Goal: Task Accomplishment & Management: Manage account settings

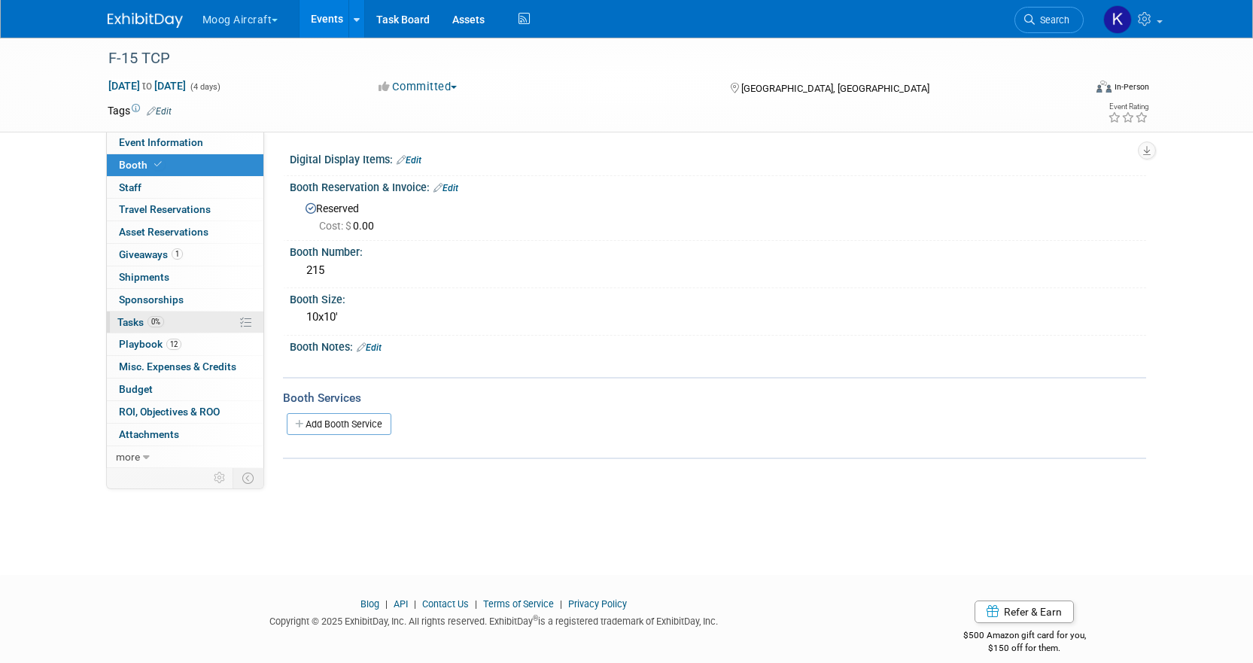
click at [215, 318] on link "0% Tasks 0%" at bounding box center [185, 323] width 157 height 22
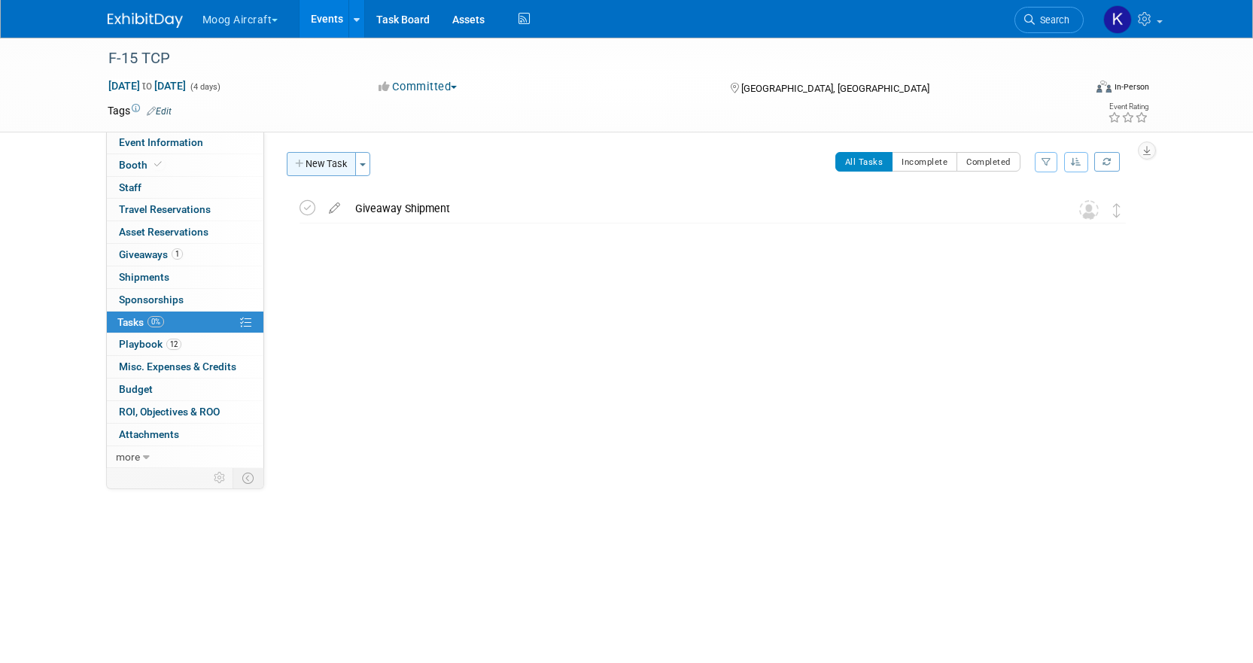
click at [348, 168] on button "New Task" at bounding box center [321, 164] width 69 height 24
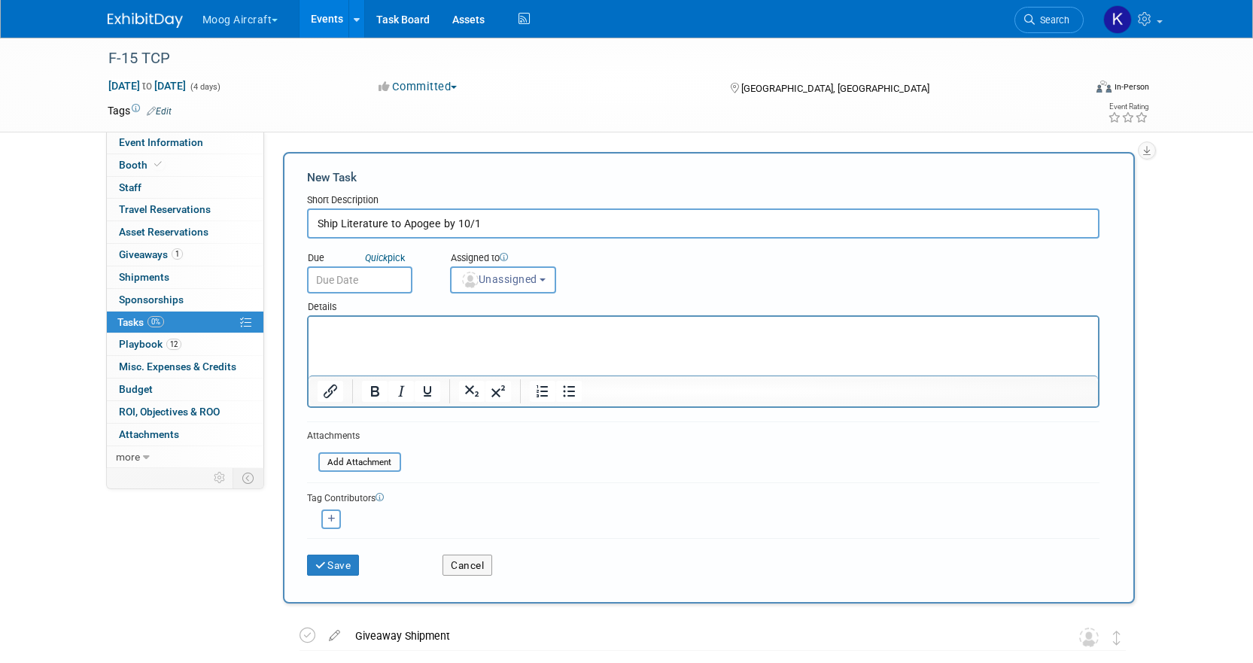
type input "Ship Literature to Apogee by 10/1"
click at [403, 278] on input "text" at bounding box center [359, 279] width 105 height 27
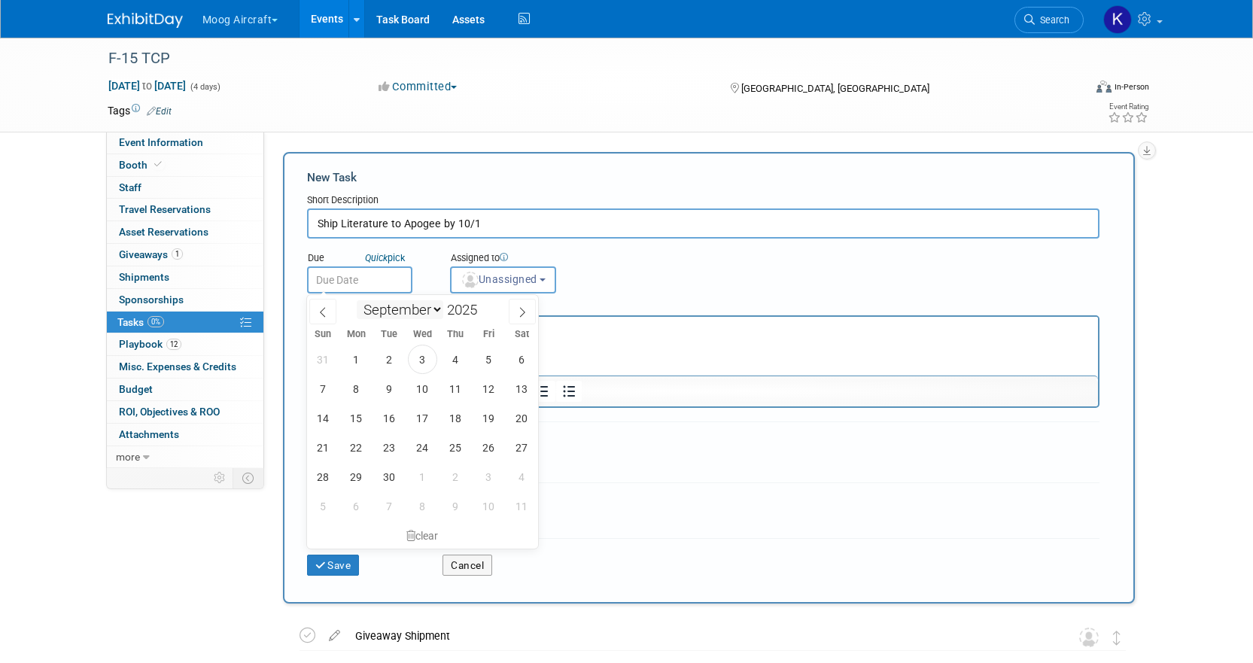
click at [438, 315] on select "January February March April May June July August September October November De…" at bounding box center [400, 309] width 87 height 19
click at [357, 300] on select "January February March April May June July August September October November De…" at bounding box center [400, 309] width 87 height 19
click at [495, 411] on span "19" at bounding box center [488, 417] width 29 height 29
type input "[DATE]"
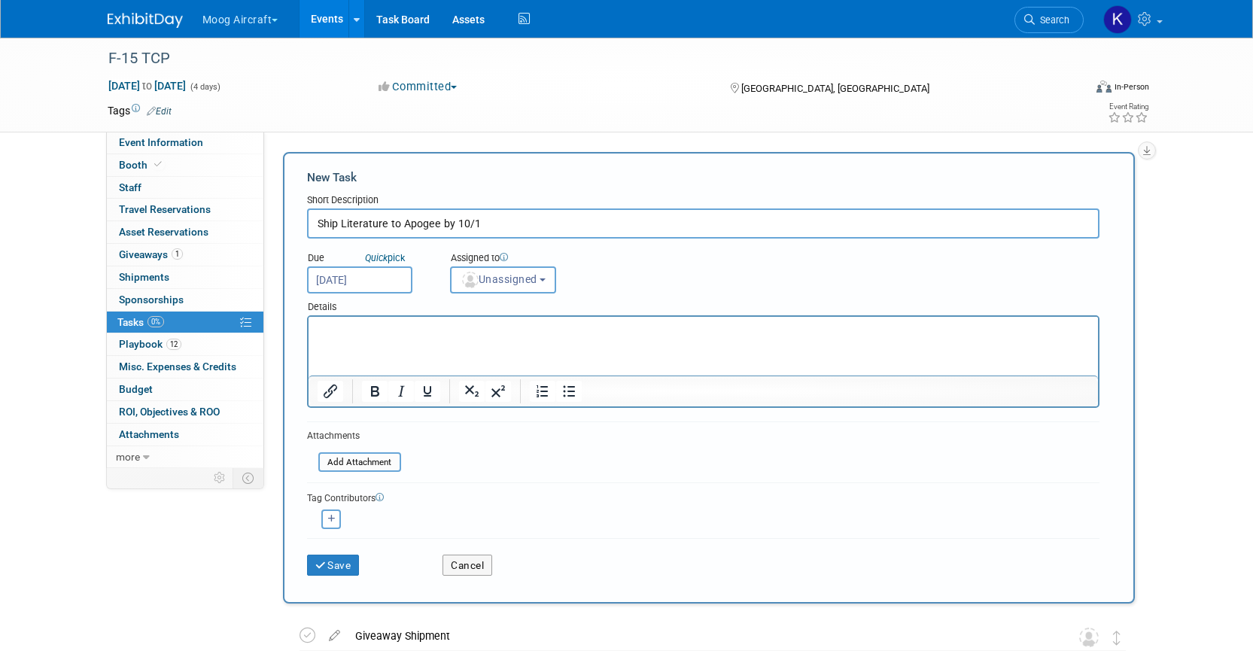
click at [447, 338] on html at bounding box center [702, 327] width 789 height 21
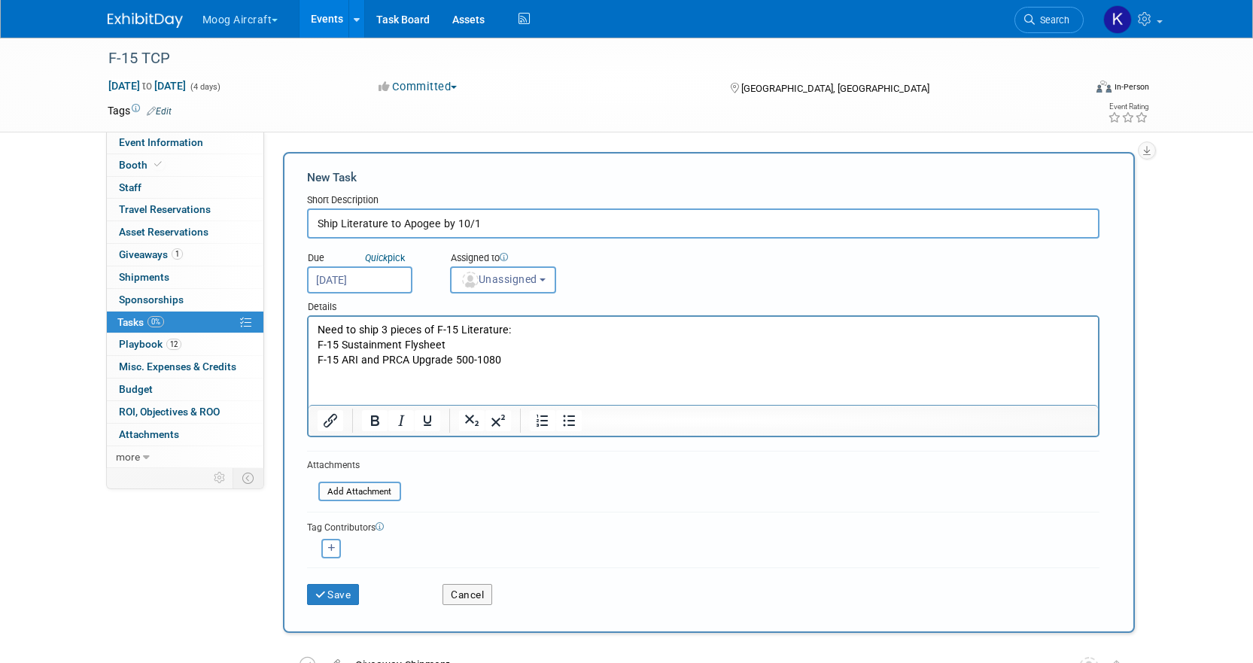
click at [505, 347] on p "F-15 Sustainment Flysheet" at bounding box center [703, 345] width 772 height 15
click at [497, 339] on p "F-15 Sustainment Flysheet" at bounding box center [703, 345] width 772 height 15
click at [465, 345] on p "F-15 Sustainment Flysheet 500862" at bounding box center [703, 345] width 772 height 15
click at [423, 367] on html "Need to ship 3 pieces of F-15 Literature: F-15 Sustainment Flysheet 500-862 F-1…" at bounding box center [702, 342] width 789 height 50
click at [353, 367] on html "Need to ship 3 pieces of F-15 Literature: F-15 Sustainment Flysheet 500-862 F-1…" at bounding box center [702, 342] width 789 height 50
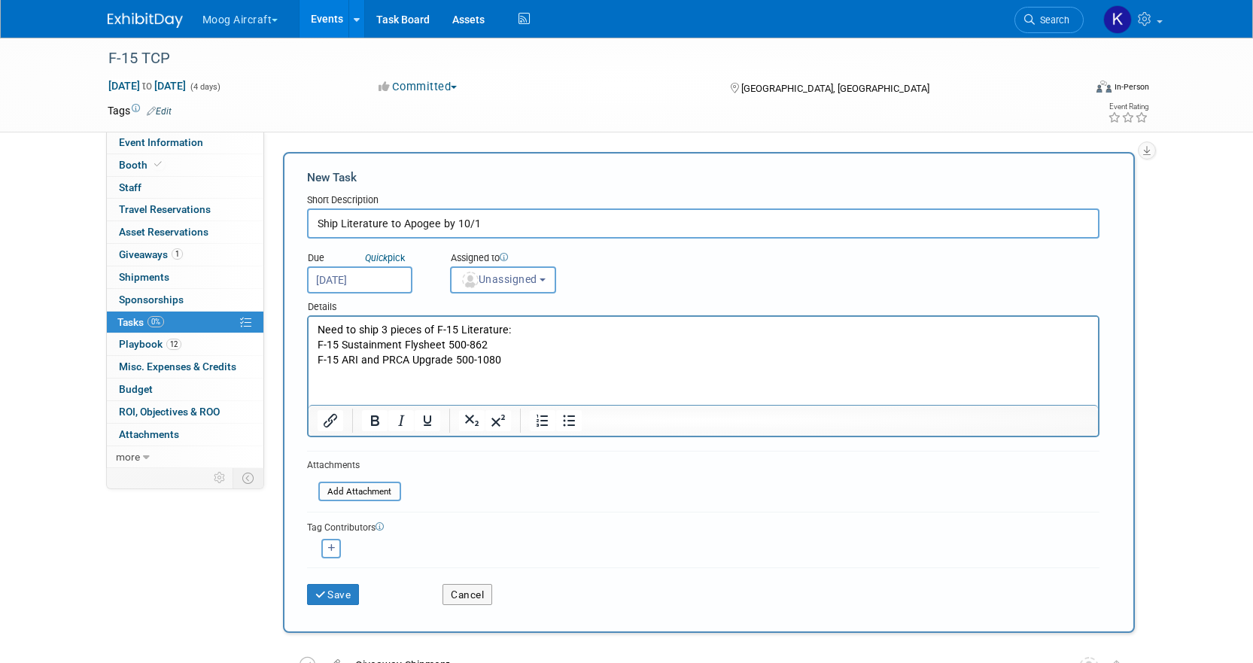
click at [585, 367] on html "Need to ship 3 pieces of F-15 Literature: F-15 Sustainment Flysheet 500-862 F-1…" at bounding box center [702, 342] width 789 height 50
click at [561, 358] on p "F-15 ARI and PRCA Upgrade 500-1080" at bounding box center [703, 360] width 772 height 15
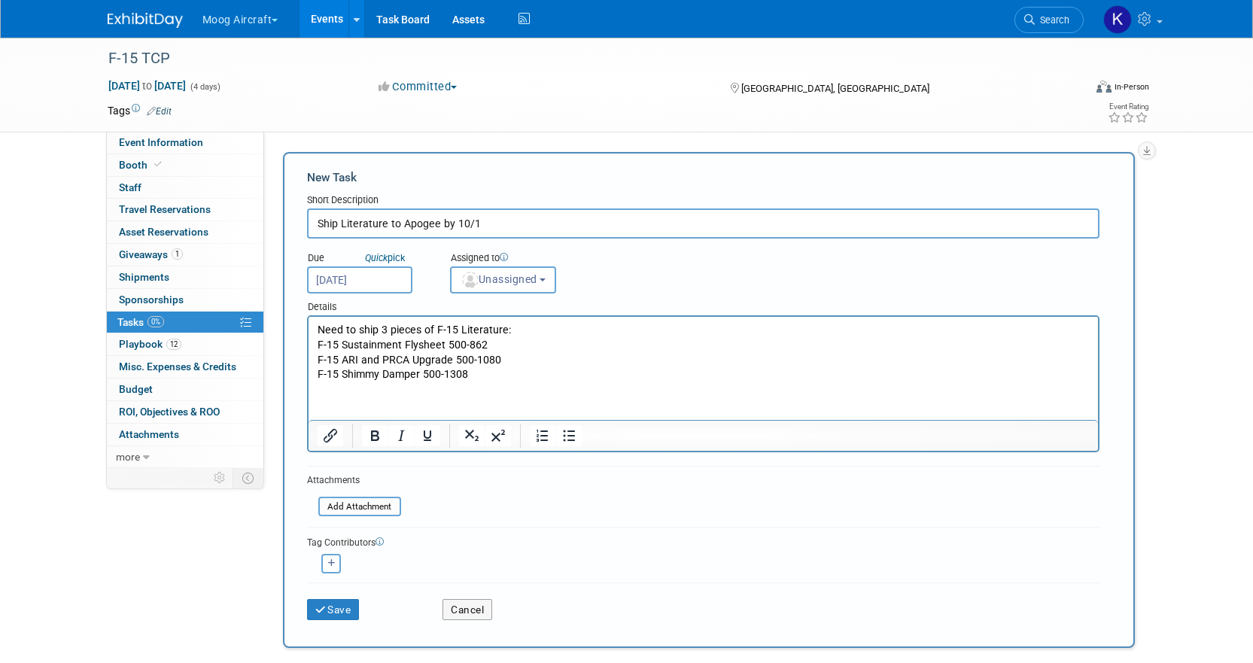
click at [524, 294] on div "Details" at bounding box center [703, 305] width 792 height 22
click at [524, 282] on span "Unassigned" at bounding box center [499, 279] width 77 height 12
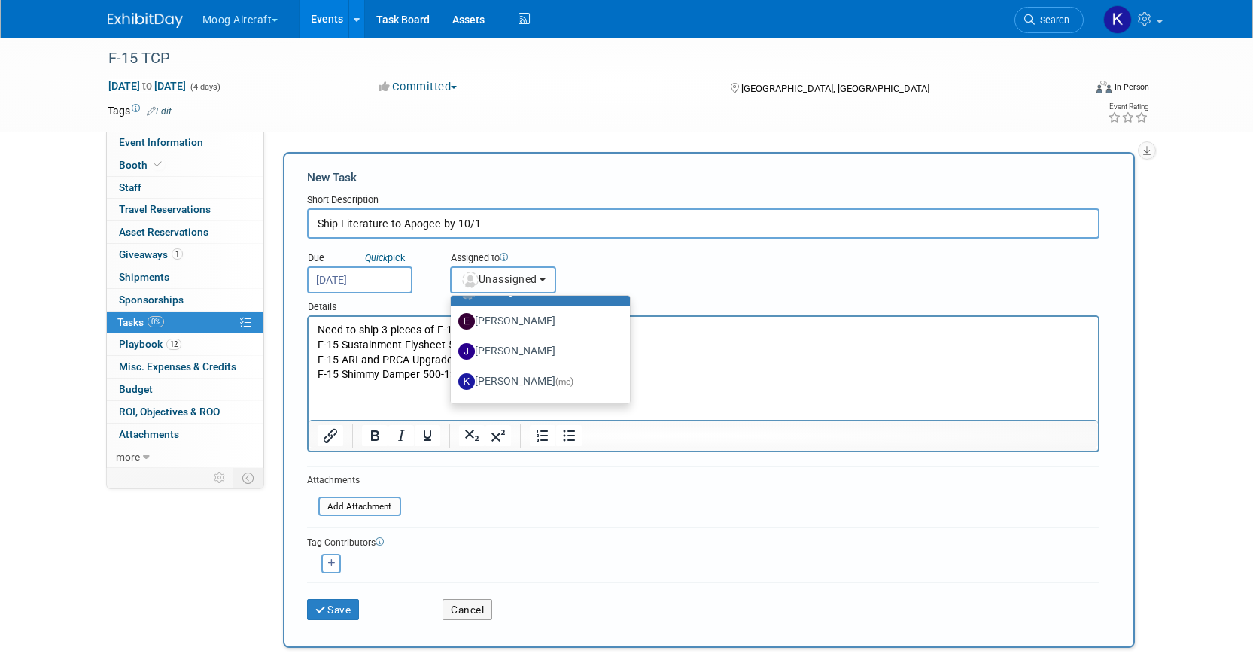
scroll to position [38, 0]
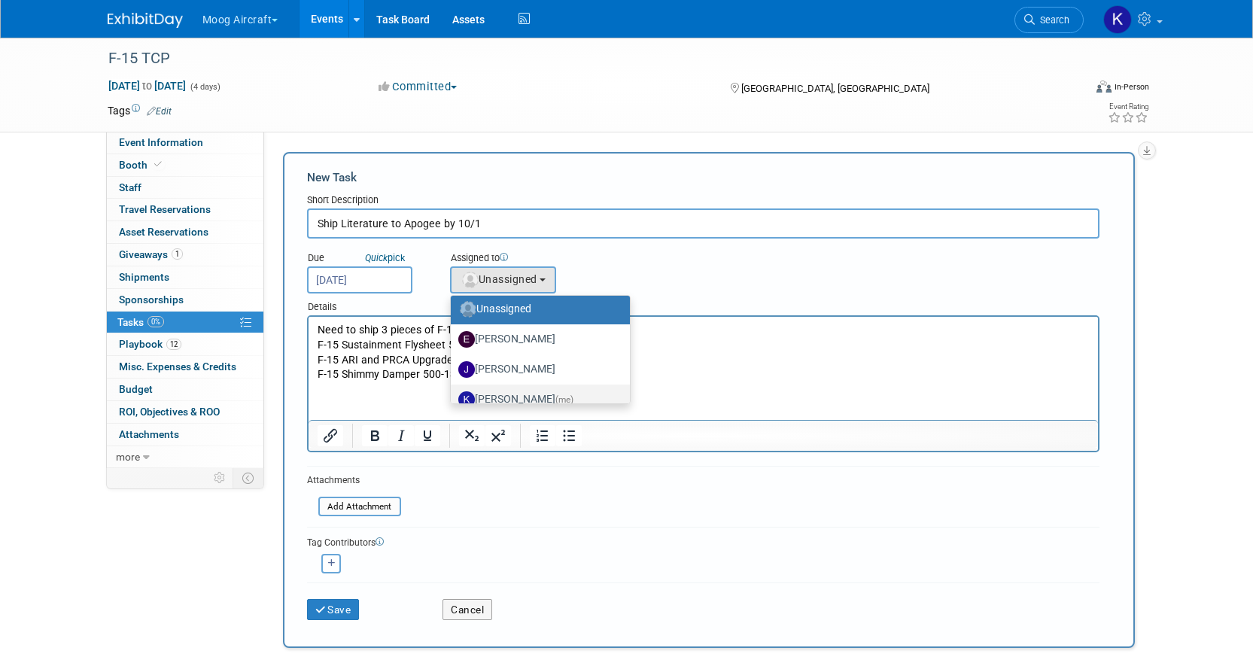
click at [504, 395] on label "[PERSON_NAME] (me)" at bounding box center [536, 400] width 157 height 24
click at [453, 395] on input "[PERSON_NAME] (me)" at bounding box center [448, 398] width 10 height 10
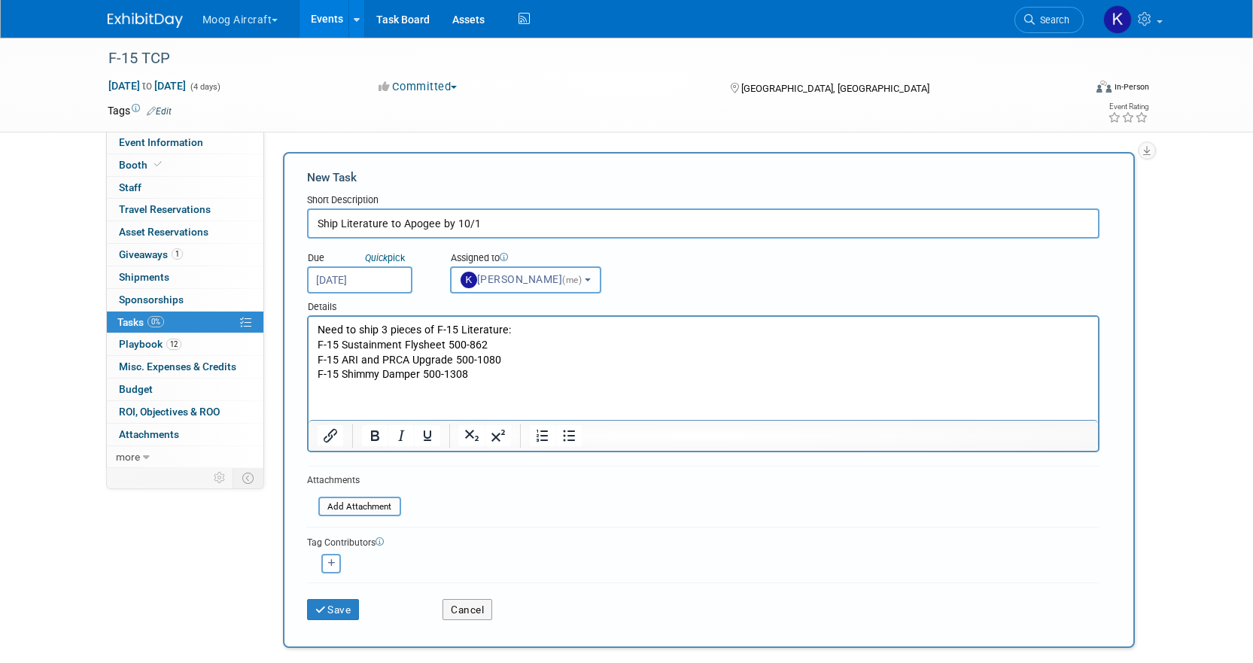
click at [601, 273] on button "[PERSON_NAME] (me)" at bounding box center [525, 279] width 151 height 27
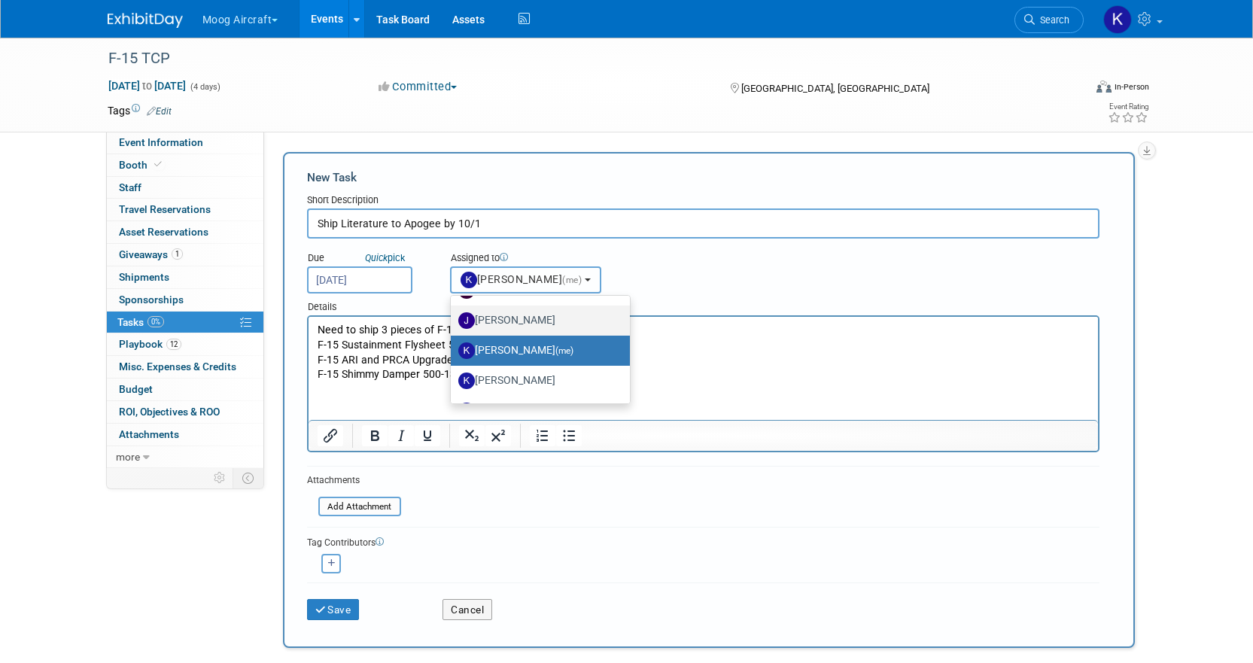
scroll to position [114, 0]
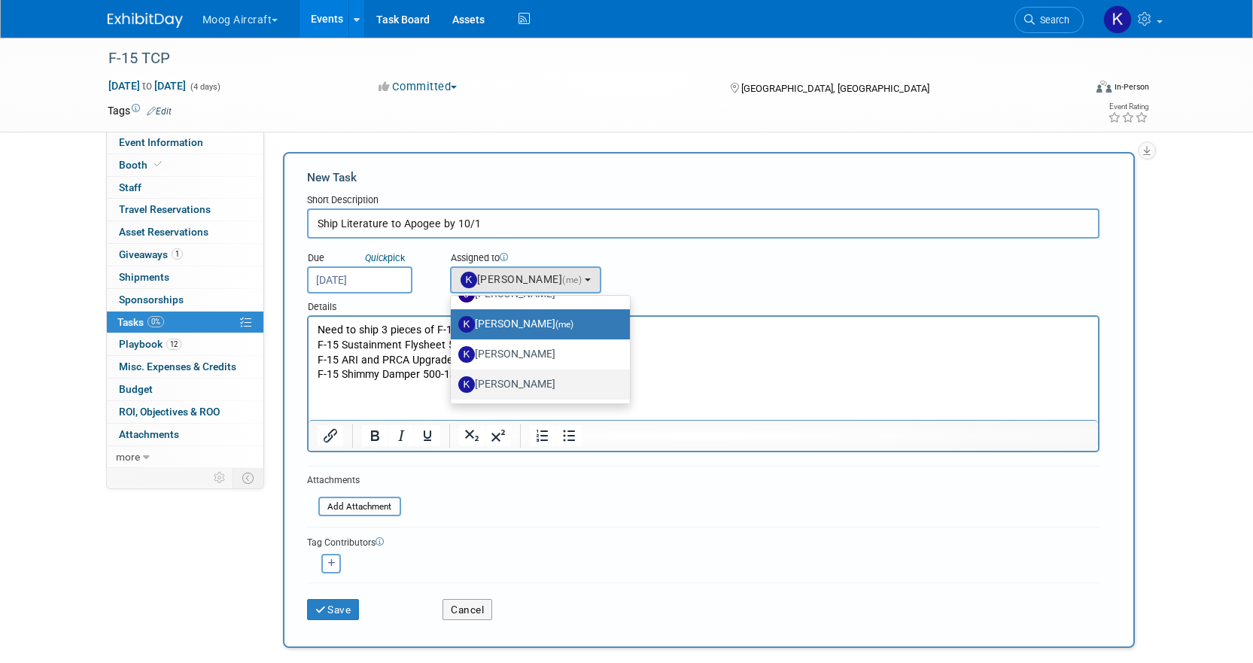
click at [513, 378] on label "[PERSON_NAME]" at bounding box center [536, 385] width 157 height 24
click at [453, 378] on input "[PERSON_NAME]" at bounding box center [448, 383] width 10 height 10
select select "64ef0a58-04af-4deb-8944-522dab8297dc"
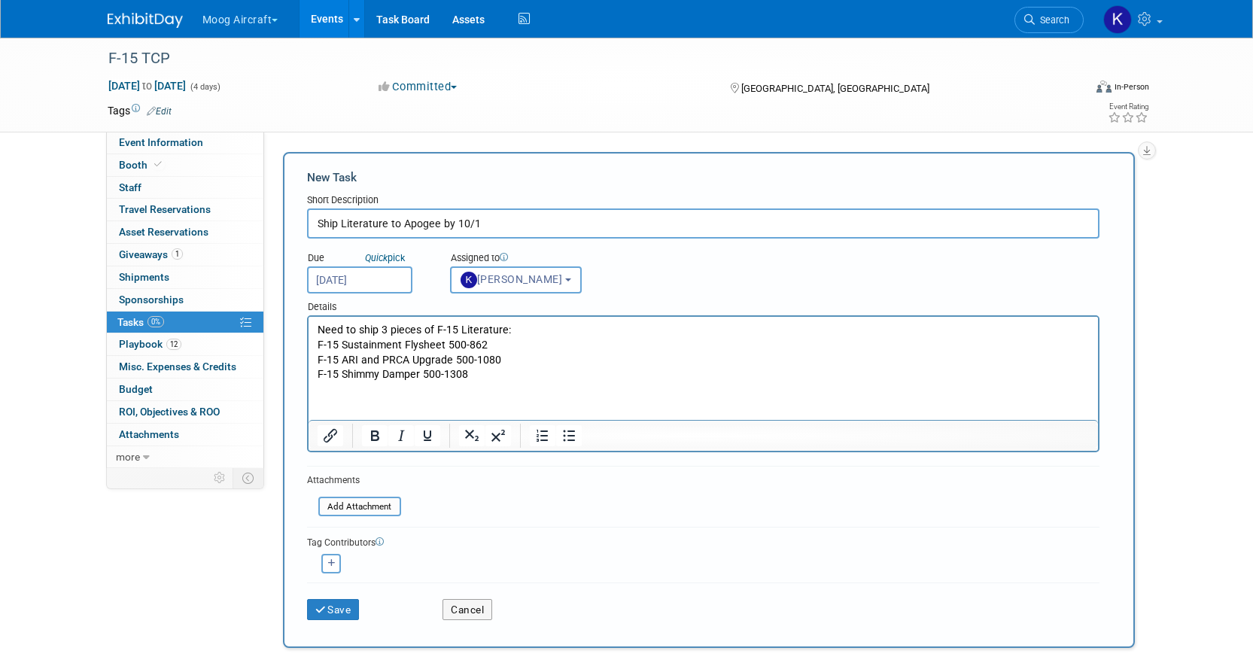
click at [378, 329] on p "Need to ship 3 pieces of F-15 Literature:" at bounding box center [703, 330] width 772 height 15
click at [335, 555] on icon "button" at bounding box center [332, 563] width 8 height 8
select select
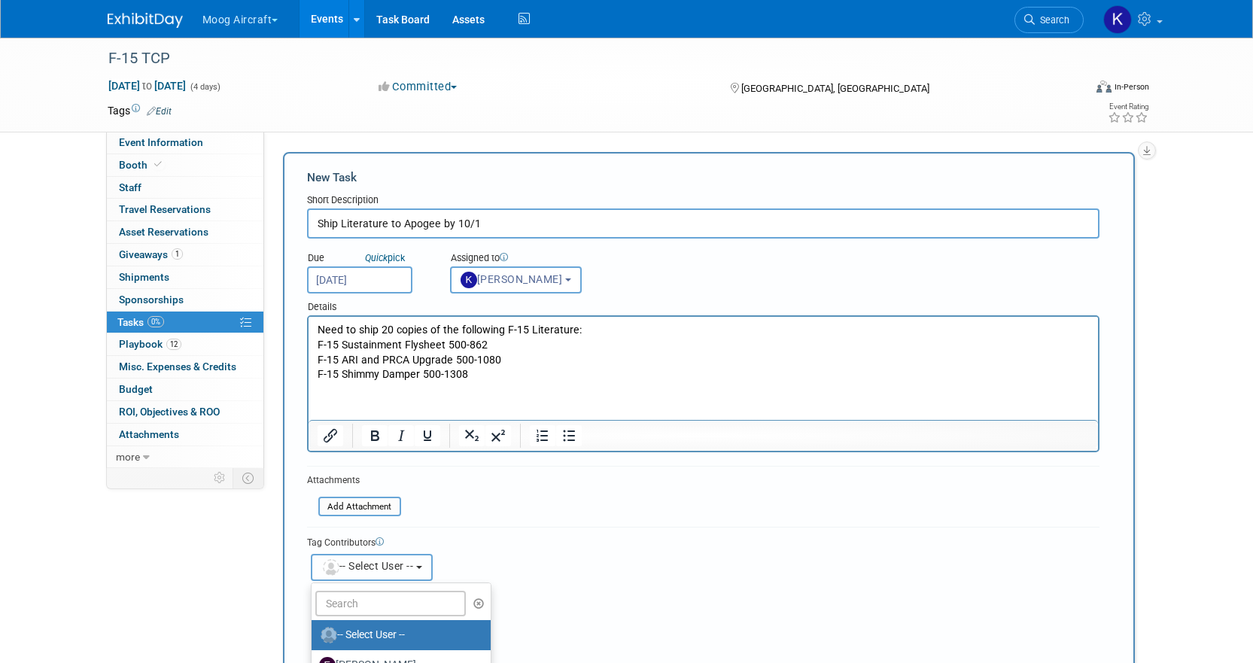
click at [364, 555] on span "-- Select User --" at bounding box center [367, 566] width 93 height 12
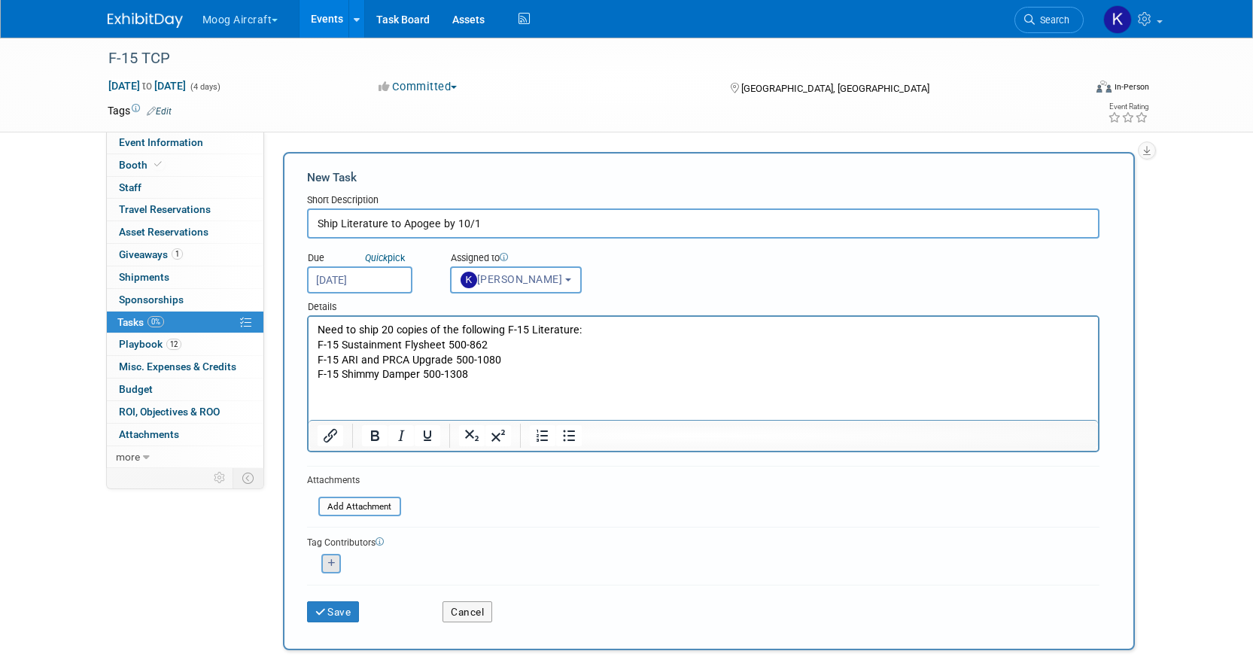
click at [340, 555] on div "<img src="[URL][DOMAIN_NAME]" style="width: 22px; height: 22px; border-radius: …" at bounding box center [331, 564] width 49 height 20
click at [333, 555] on button "button" at bounding box center [331, 564] width 20 height 20
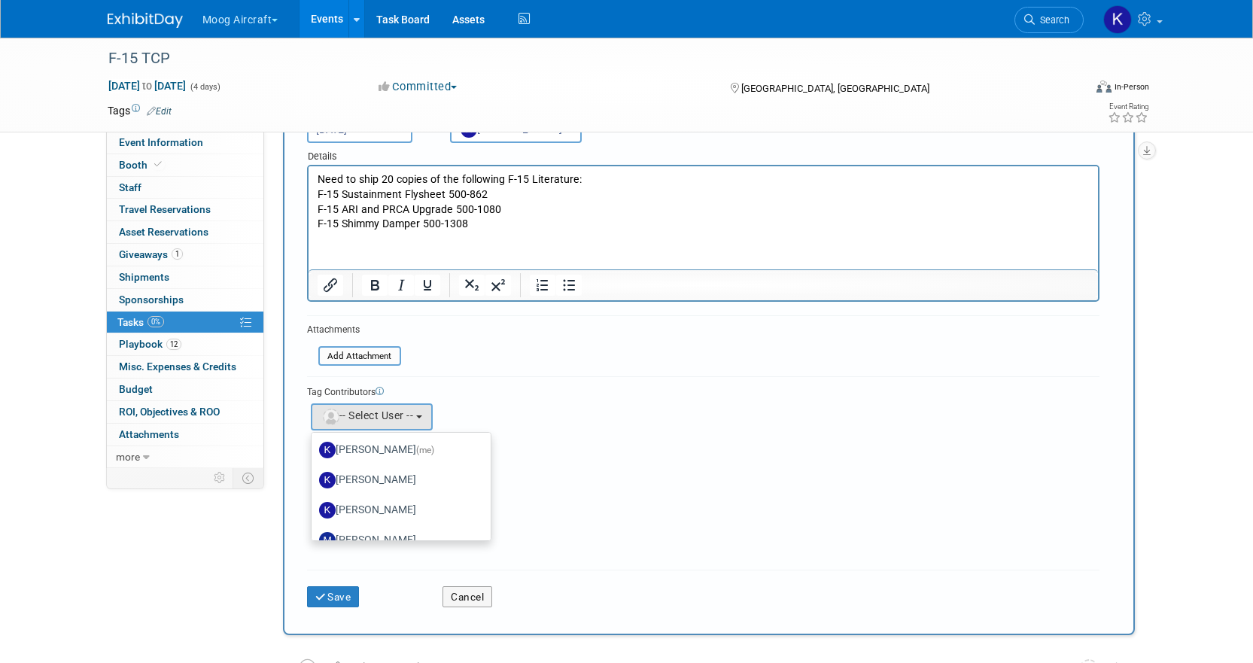
scroll to position [135, 0]
click at [426, 434] on span "(me)" at bounding box center [425, 438] width 18 height 11
click at [314, 434] on input "[PERSON_NAME] (me)" at bounding box center [309, 438] width 10 height 10
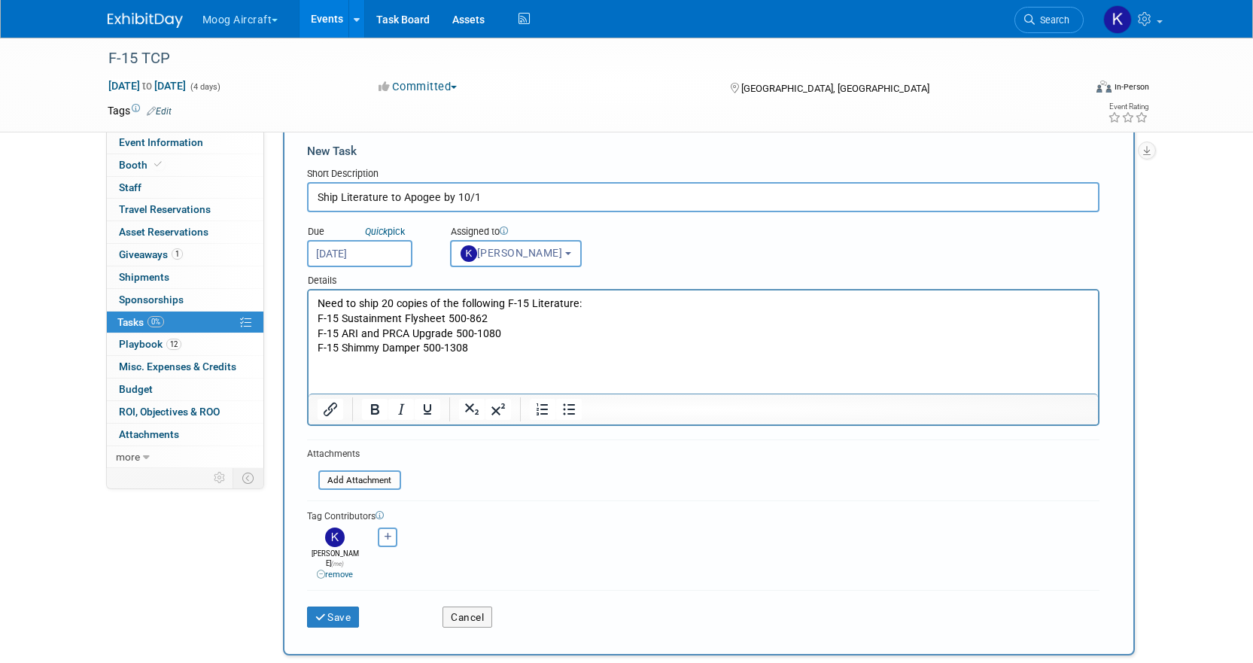
scroll to position [0, 0]
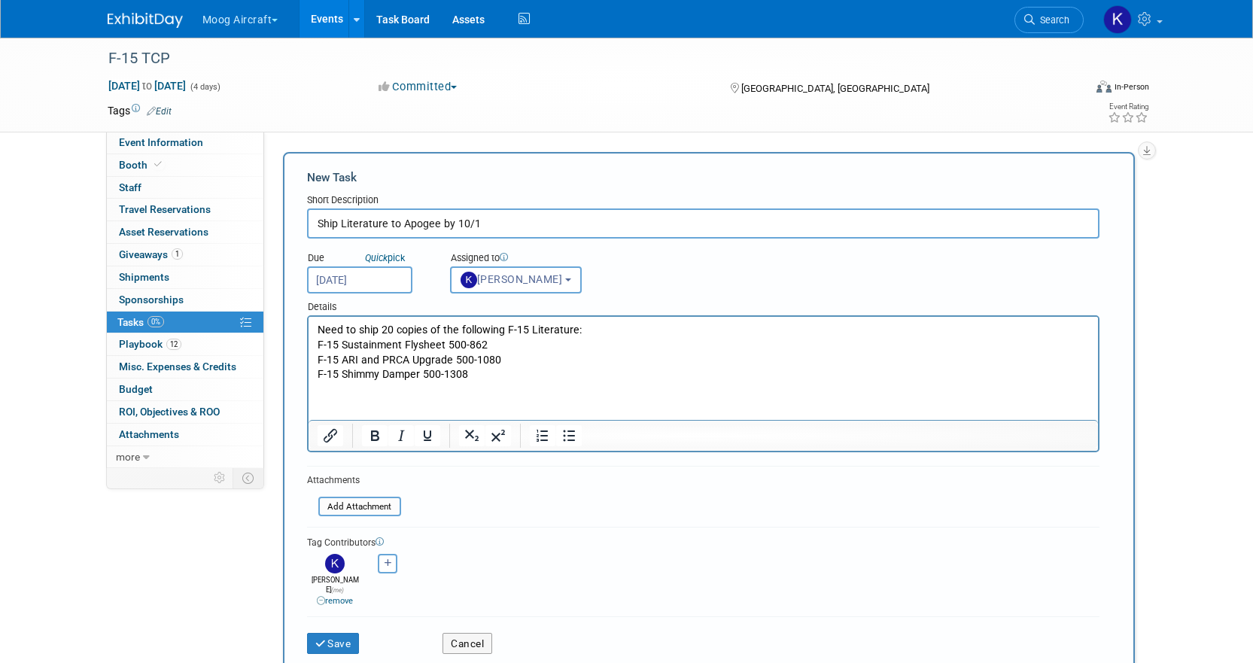
click at [569, 327] on p "Need to ship 20 copies of the following F-15 Literature:" at bounding box center [703, 330] width 772 height 15
click at [575, 327] on p "Need to ship 20 copies of the following F-15 Literature:" at bounding box center [703, 330] width 772 height 15
click at [318, 323] on p "Need to ship 20 copies of the following F-15 Literature:" at bounding box center [703, 330] width 772 height 15
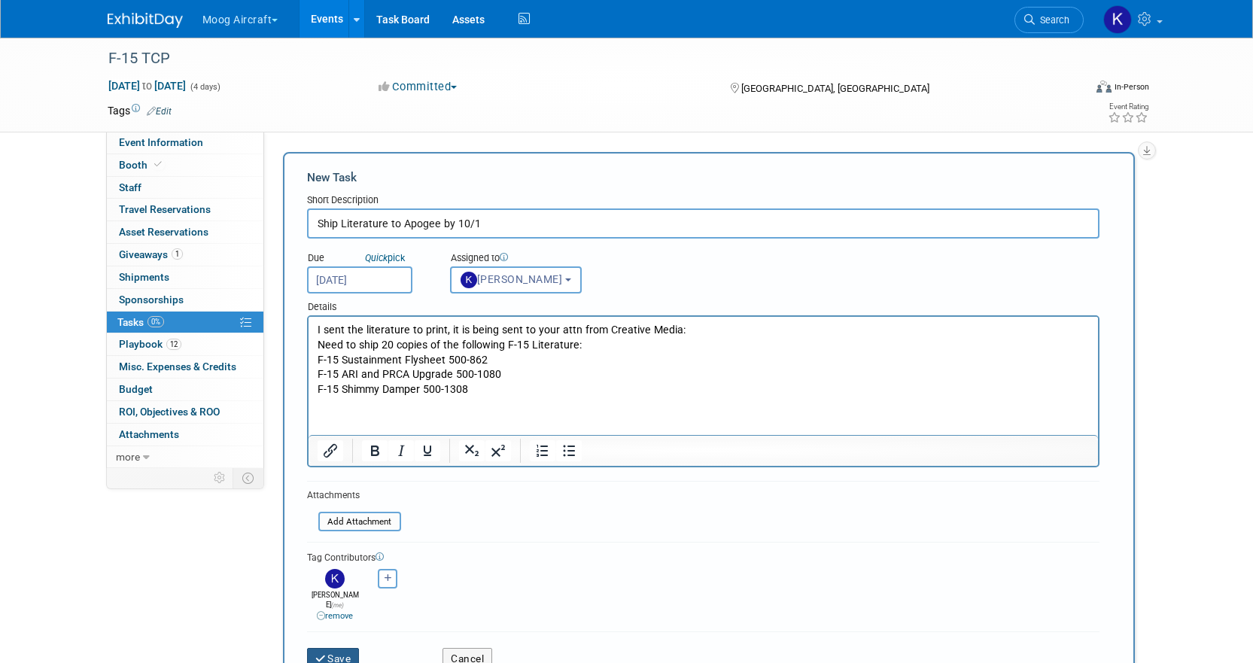
click at [344, 555] on button "Save" at bounding box center [333, 658] width 53 height 21
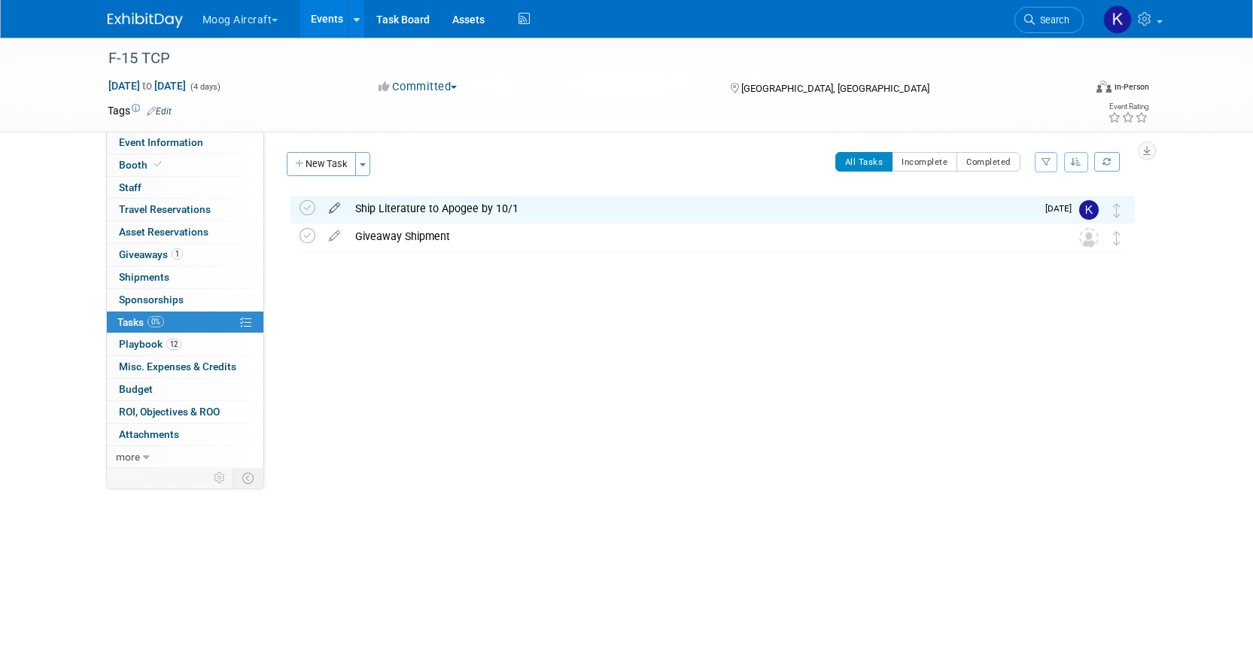
click at [333, 200] on icon at bounding box center [334, 205] width 26 height 19
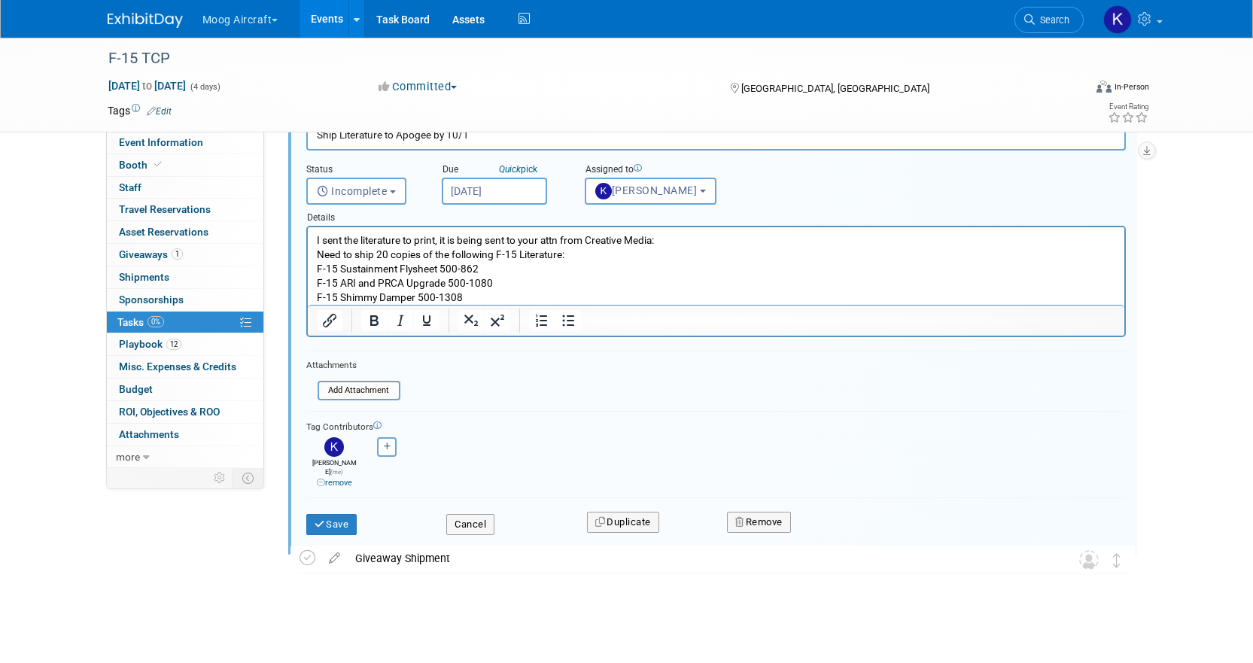
scroll to position [103, 0]
click at [464, 516] on button "Cancel" at bounding box center [470, 522] width 48 height 21
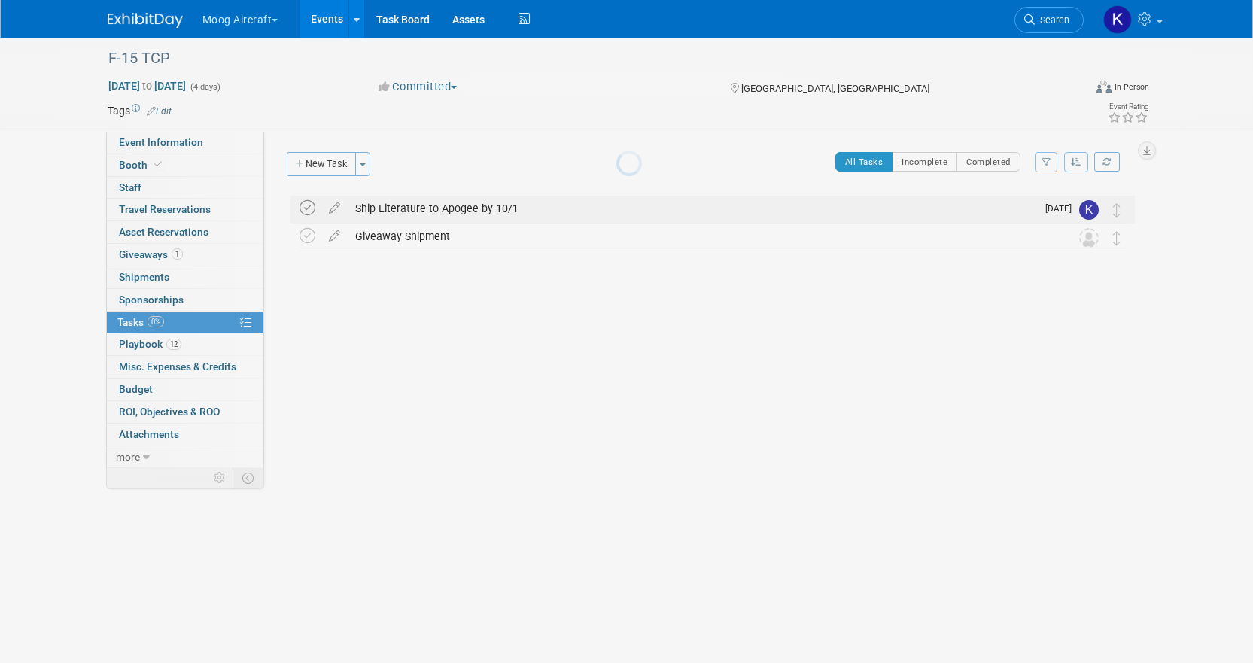
scroll to position [0, 0]
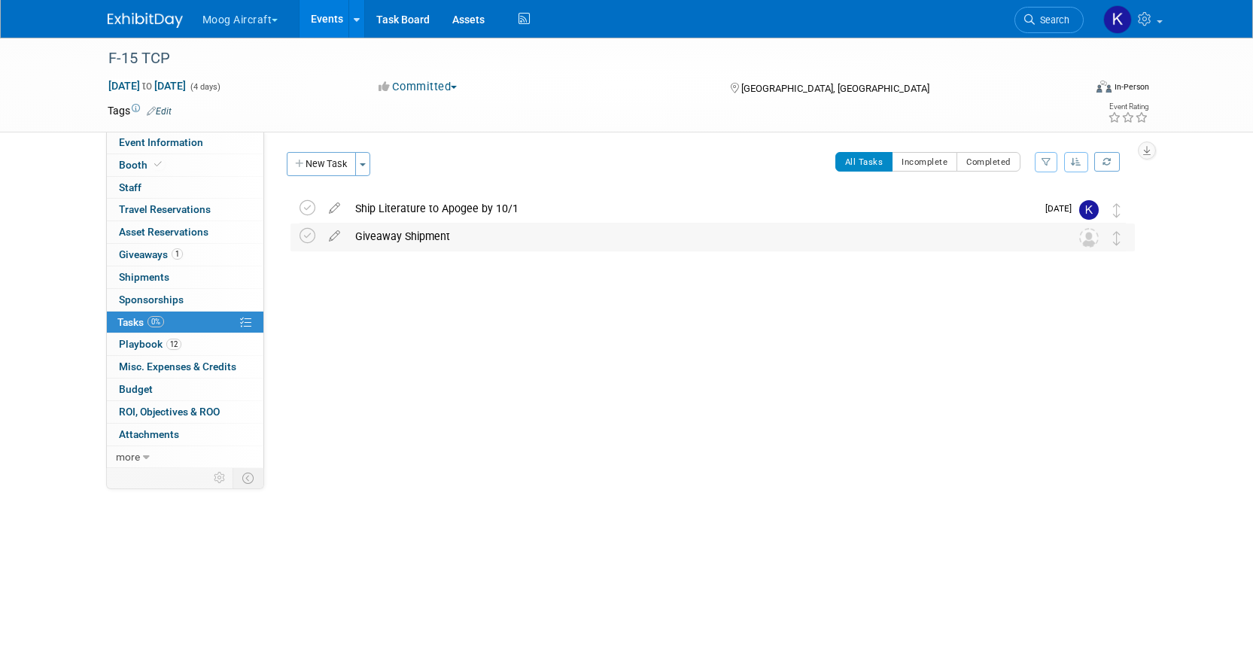
click at [393, 240] on div "Giveaway Shipment" at bounding box center [698, 237] width 701 height 26
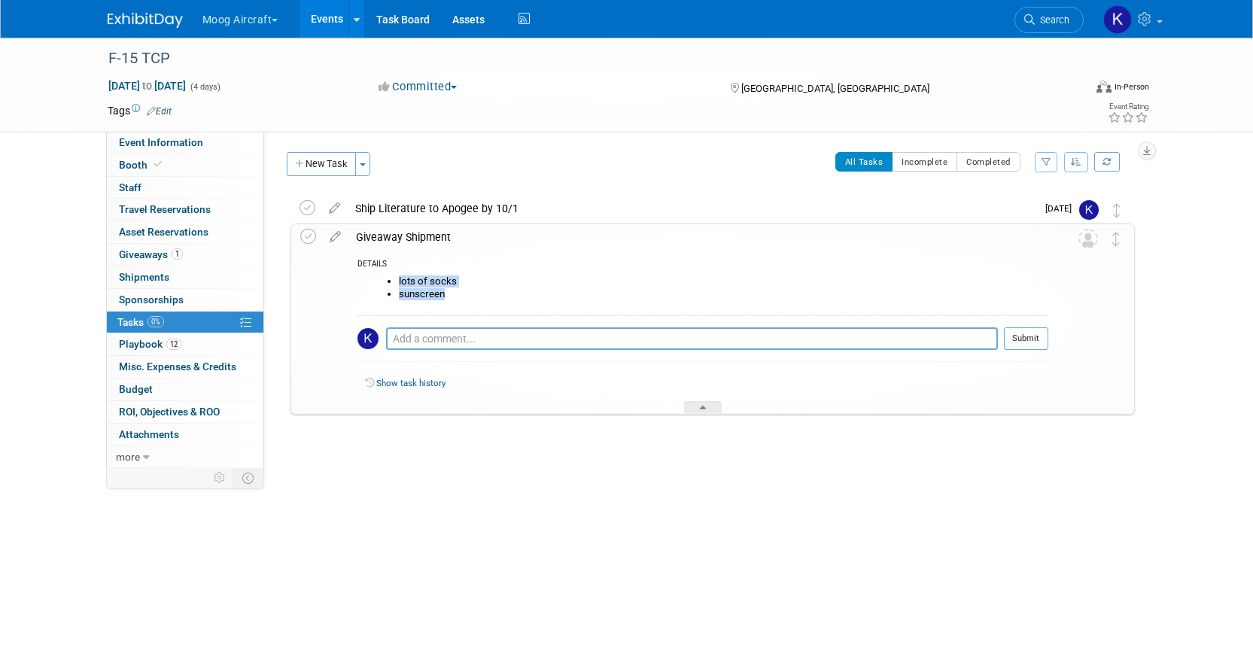
drag, startPoint x: 447, startPoint y: 297, endPoint x: 400, endPoint y: 285, distance: 48.9
click at [400, 285] on ul "lots of socks sunscreen" at bounding box center [709, 287] width 680 height 24
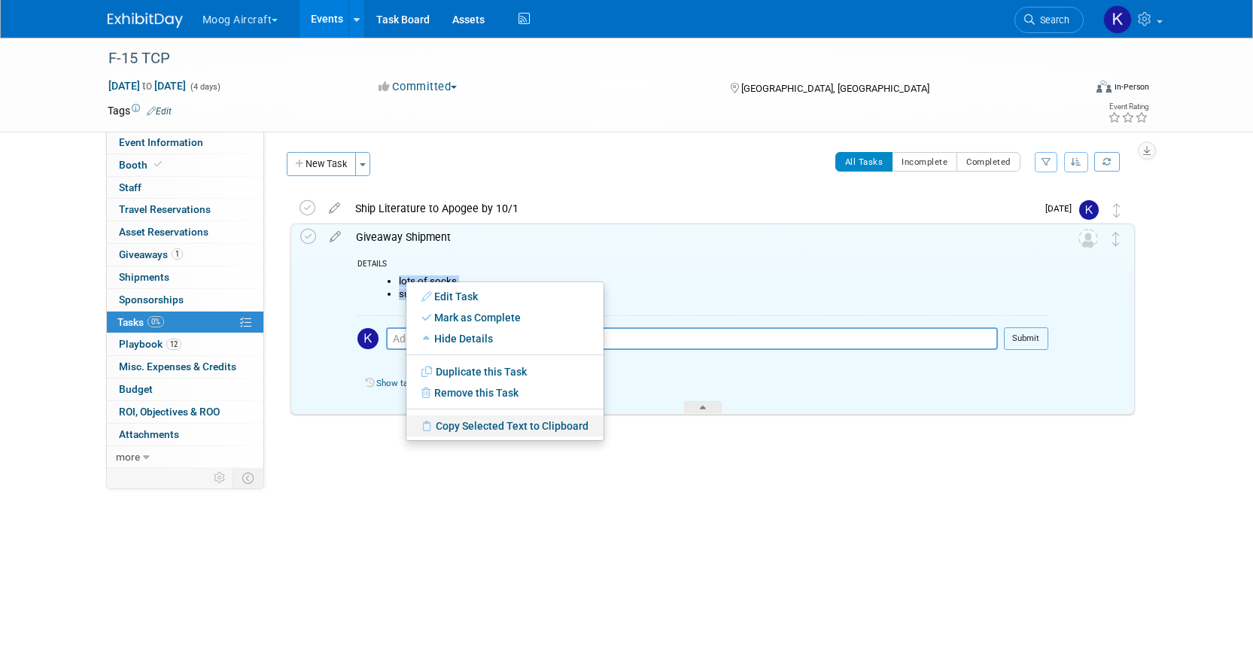
click at [466, 431] on link "Copy Selected Text to Clipboard" at bounding box center [504, 425] width 197 height 21
copy ul "lots of socks sunscreen"
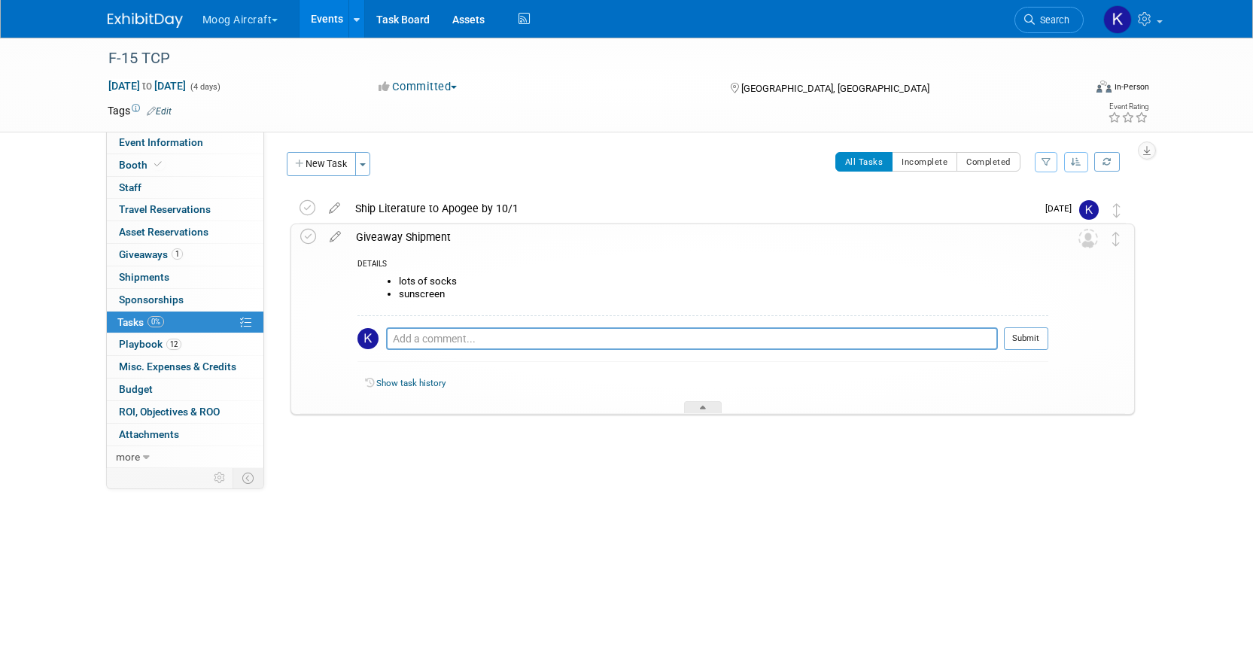
click at [443, 429] on div at bounding box center [709, 430] width 852 height 30
click at [616, 555] on body "Moog Aircraft Choose Workspace: Moog Aircraft Moog Inc. Events Add Event Bulk U…" at bounding box center [626, 331] width 1253 height 663
click at [332, 237] on icon at bounding box center [335, 233] width 26 height 19
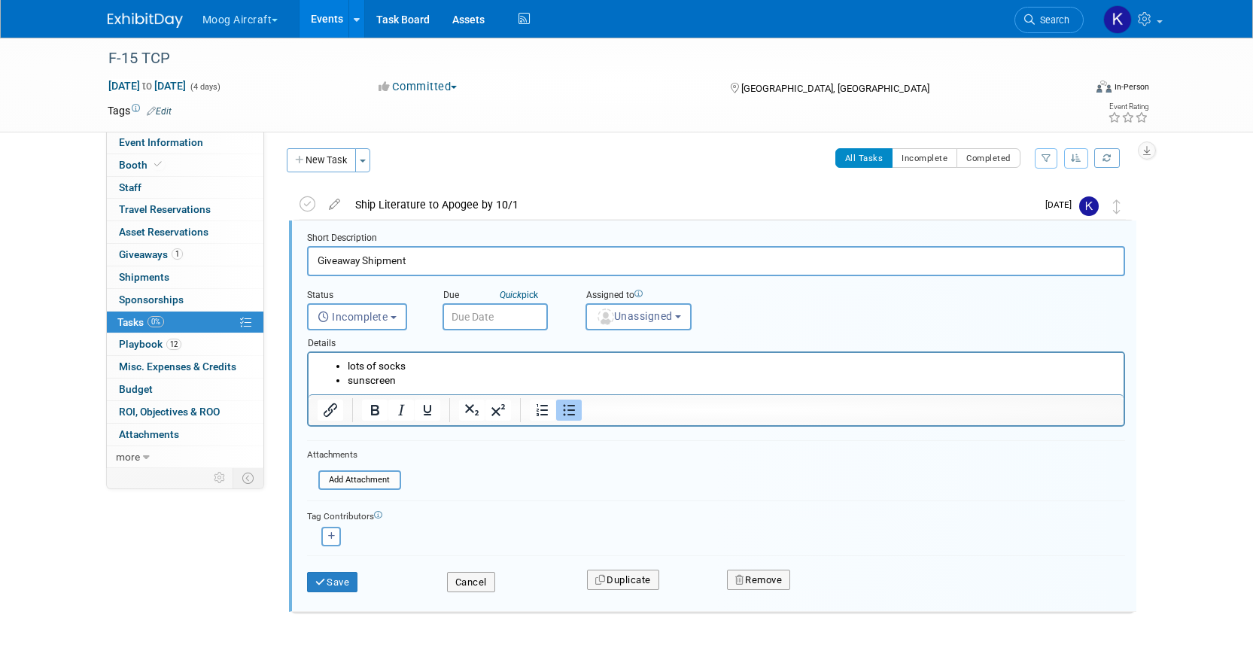
click at [408, 375] on li "sunscreen" at bounding box center [731, 380] width 768 height 14
drag, startPoint x: 411, startPoint y: 382, endPoint x: 350, endPoint y: 360, distance: 64.5
click at [350, 360] on ul "lots of socks sunscreen" at bounding box center [716, 373] width 798 height 29
click at [616, 300] on div "Assigned to" at bounding box center [679, 296] width 187 height 14
click at [616, 311] on span "Unassigned" at bounding box center [634, 316] width 77 height 12
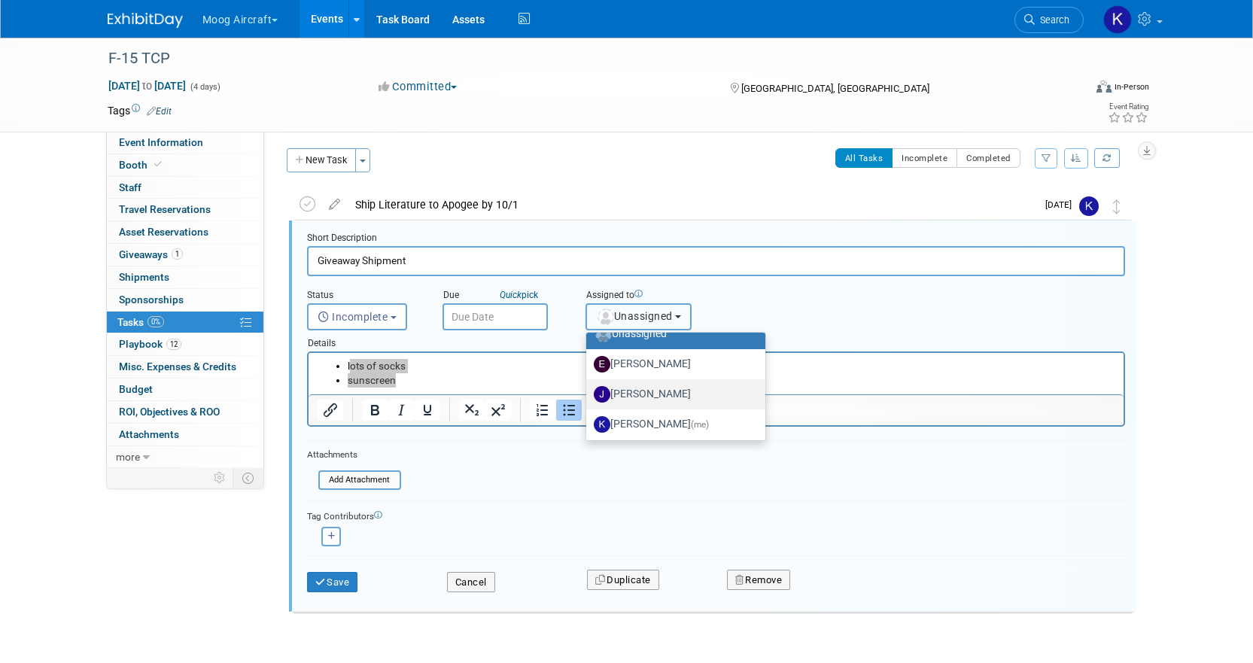
scroll to position [151, 0]
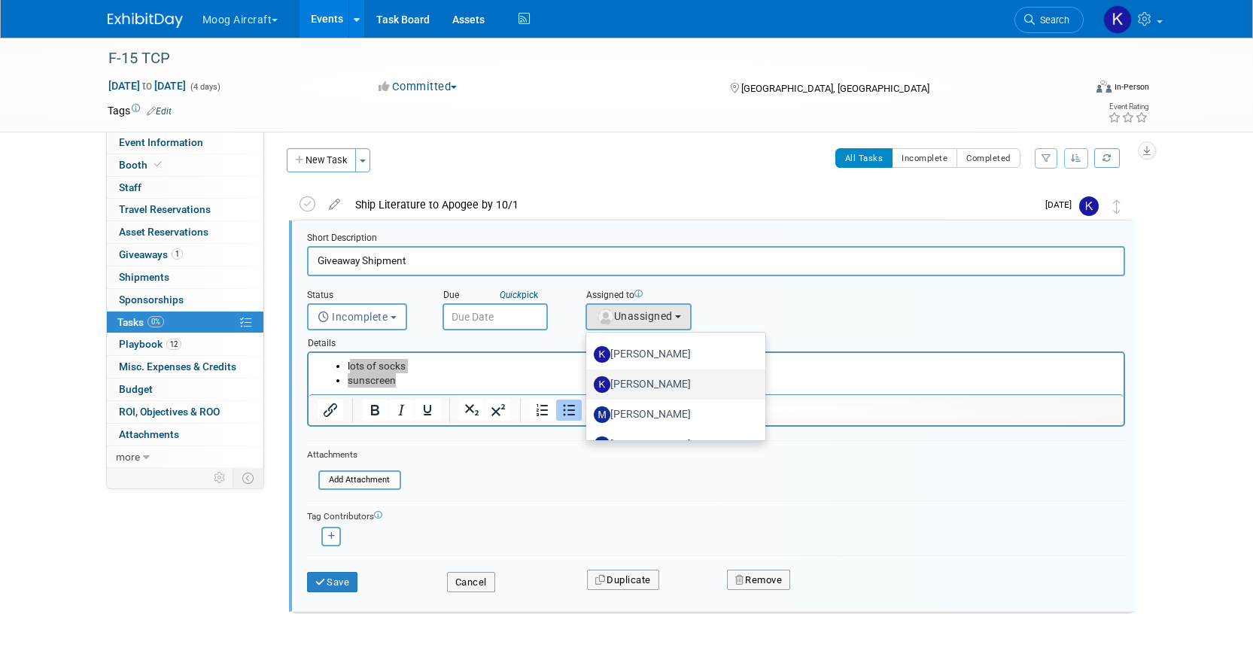
click at [616, 373] on label "[PERSON_NAME]" at bounding box center [672, 385] width 157 height 24
click at [589, 378] on input "[PERSON_NAME]" at bounding box center [584, 383] width 10 height 10
select select "64ef0a58-04af-4deb-8944-522dab8297dc"
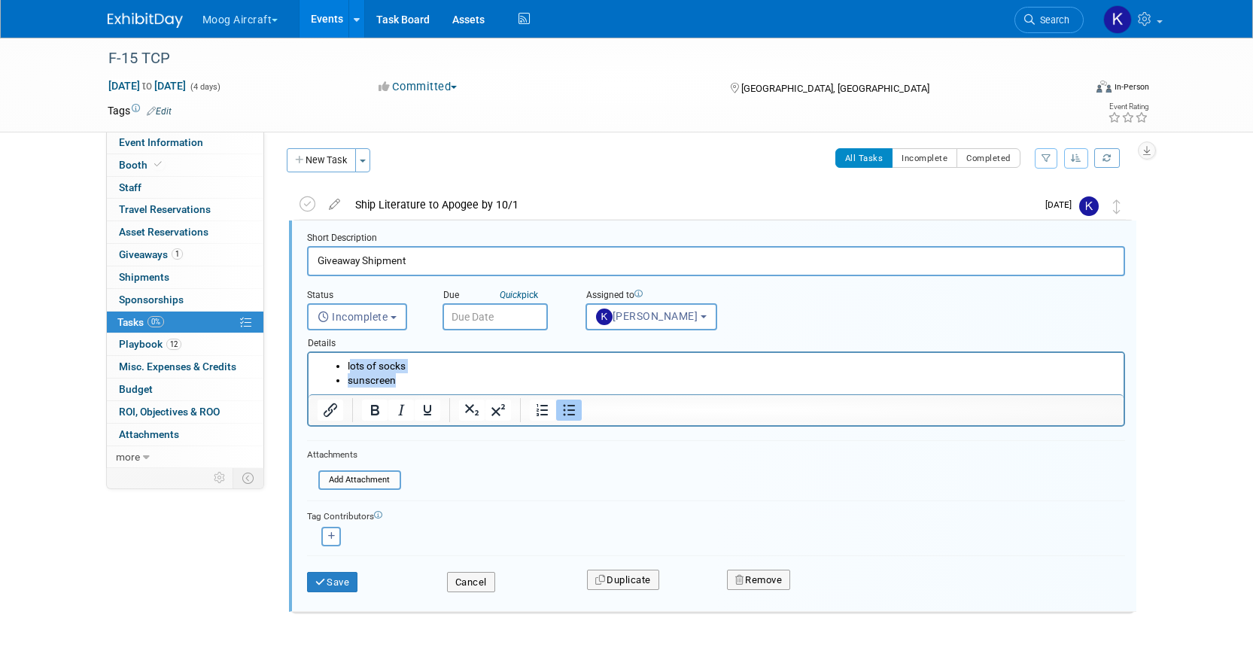
click at [416, 372] on li "lots of socks" at bounding box center [731, 366] width 768 height 14
click at [408, 382] on li "sunscreen" at bounding box center [731, 380] width 768 height 14
drag, startPoint x: 369, startPoint y: 377, endPoint x: 353, endPoint y: 365, distance: 19.9
click at [353, 365] on ul "lots of socks sunscreen" at bounding box center [716, 373] width 798 height 29
click at [567, 412] on icon "Bullet list" at bounding box center [569, 410] width 18 height 18
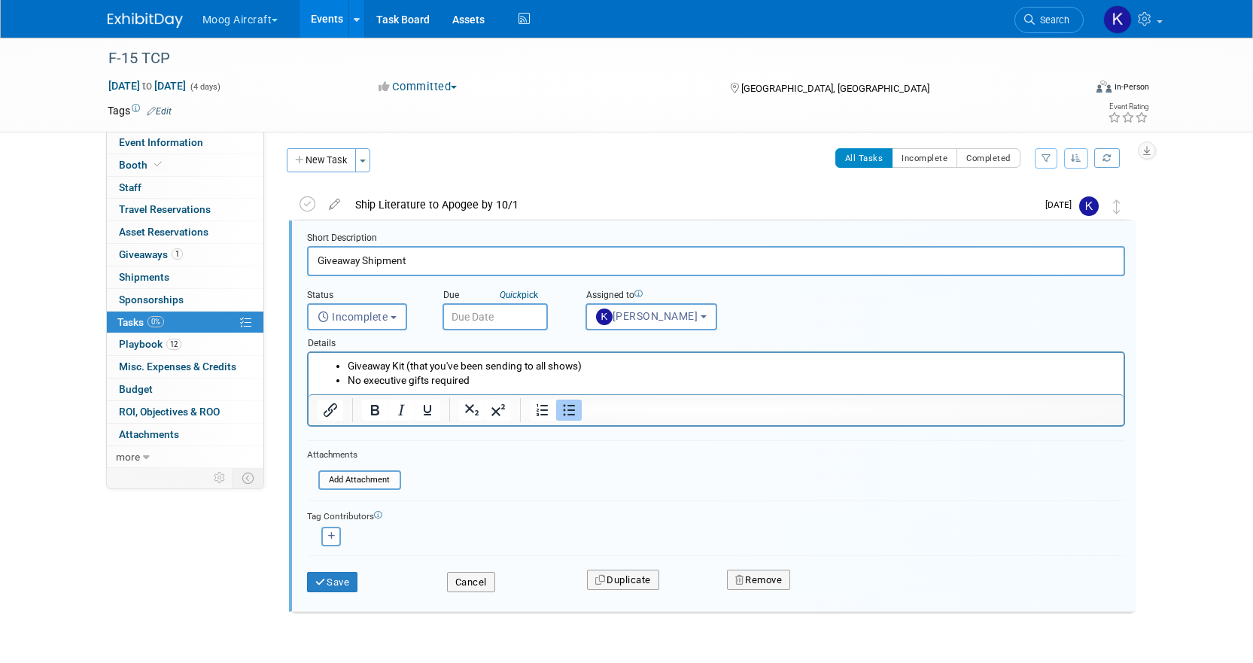
click at [436, 260] on input "Giveaway Shipment" at bounding box center [716, 260] width 818 height 29
type input "Giveaway Shipment Needs to arrive by 10/1"
click at [491, 325] on body "Moog Aircraft Choose Workspace: Moog Aircraft Moog Inc. Events Add Event Bulk U…" at bounding box center [626, 327] width 1253 height 663
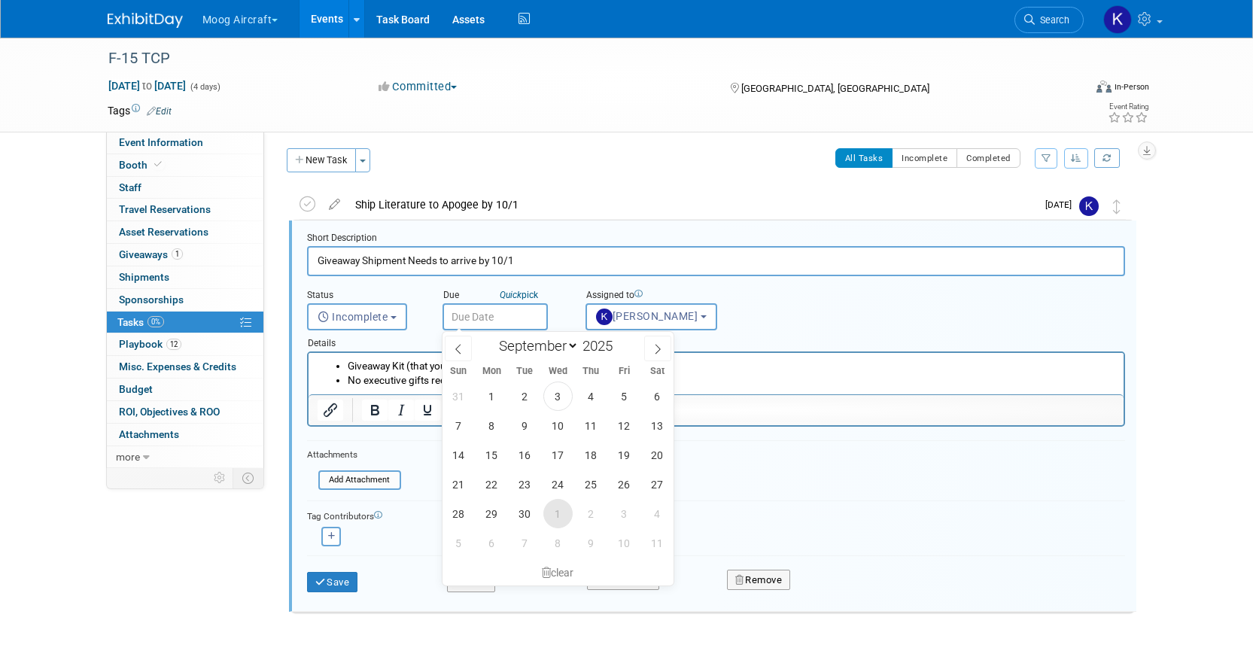
click at [567, 518] on span "1" at bounding box center [557, 513] width 29 height 29
type input "[DATE]"
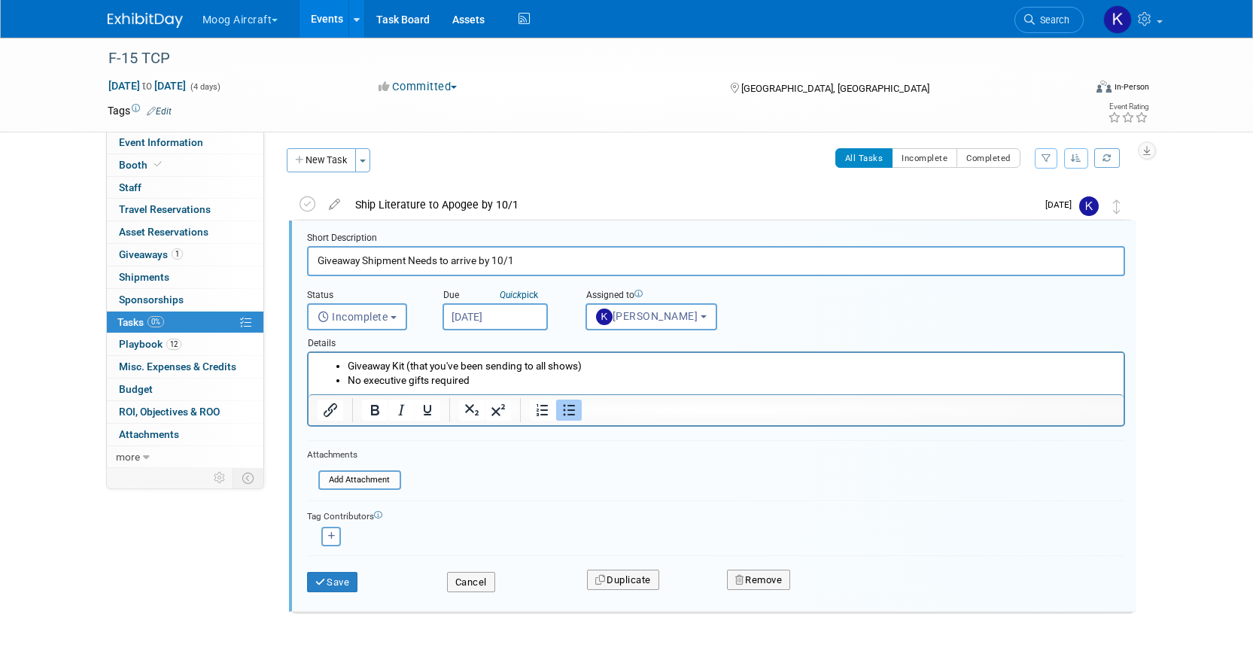
click at [355, 555] on div "Save Cancel Duplicate Remove" at bounding box center [716, 579] width 841 height 35
click at [354, 555] on button "Save" at bounding box center [332, 582] width 51 height 21
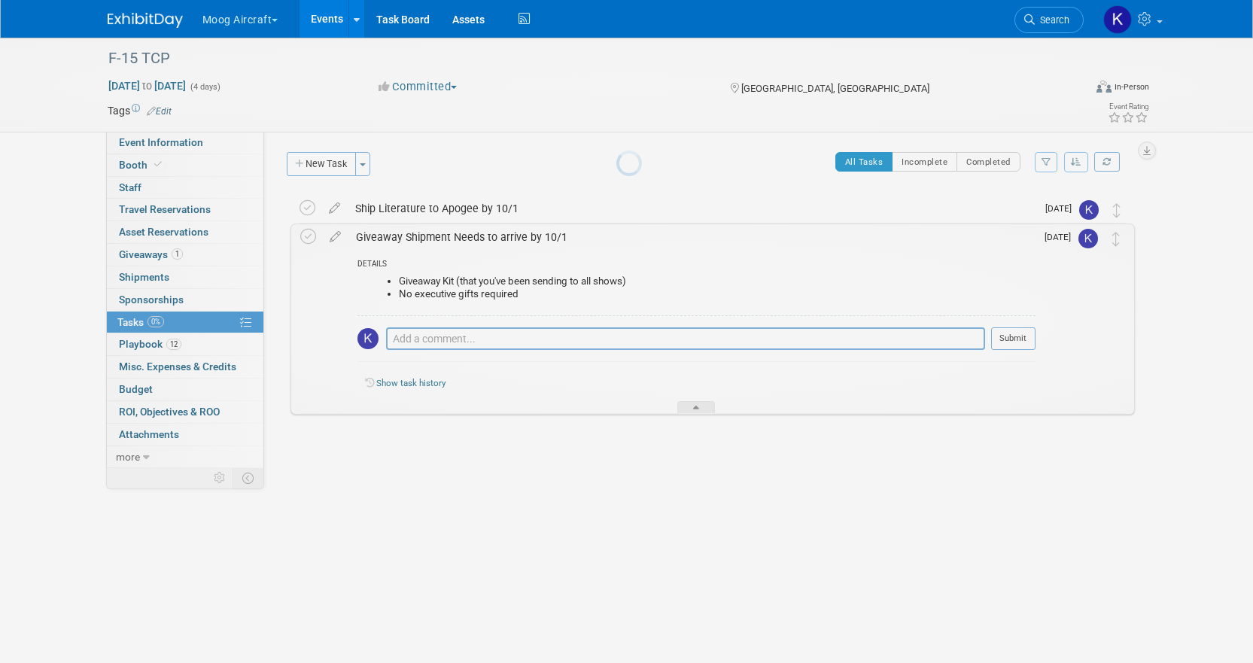
scroll to position [0, 0]
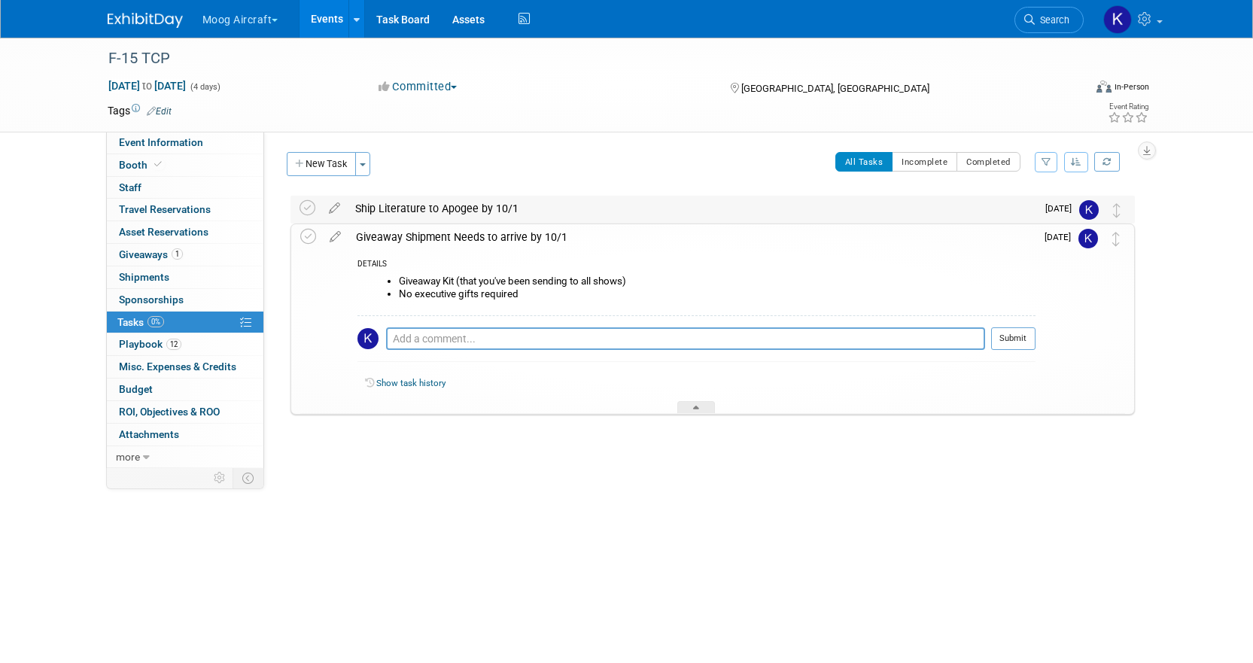
click at [399, 209] on div "Ship Literature to Apogee by 10/1" at bounding box center [692, 209] width 689 height 26
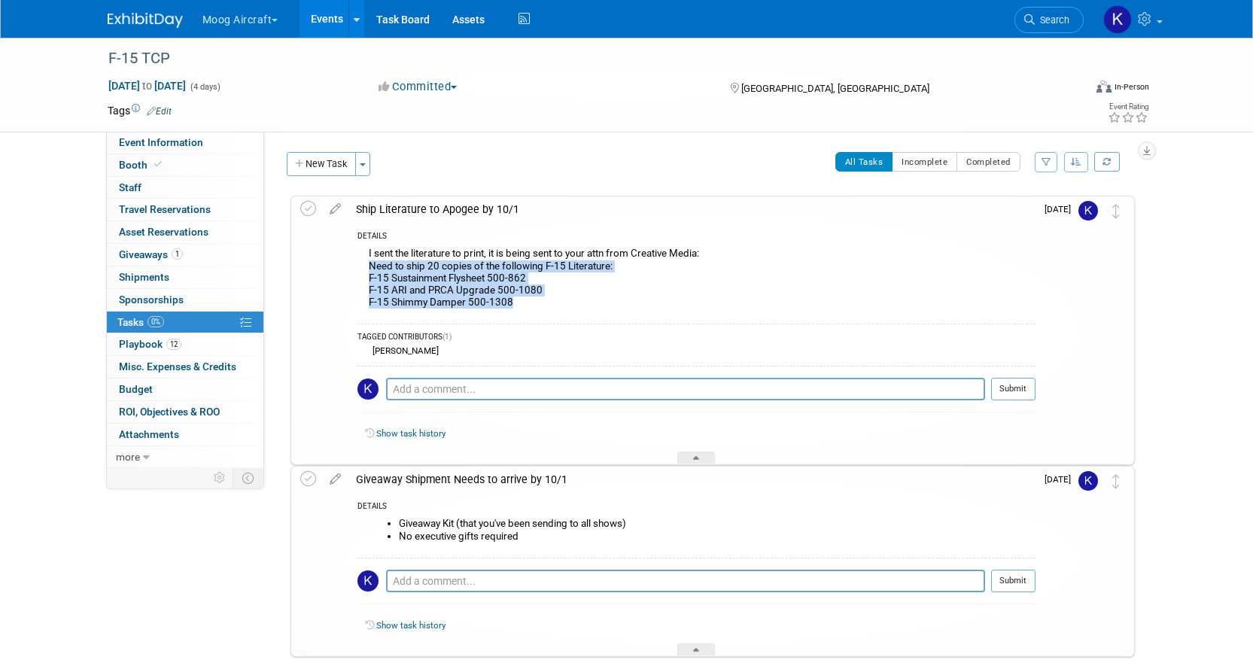
drag, startPoint x: 523, startPoint y: 309, endPoint x: 370, endPoint y: 269, distance: 157.9
click at [370, 269] on div "I sent the literature to print, it is being sent to your attn from Creative Med…" at bounding box center [696, 279] width 678 height 71
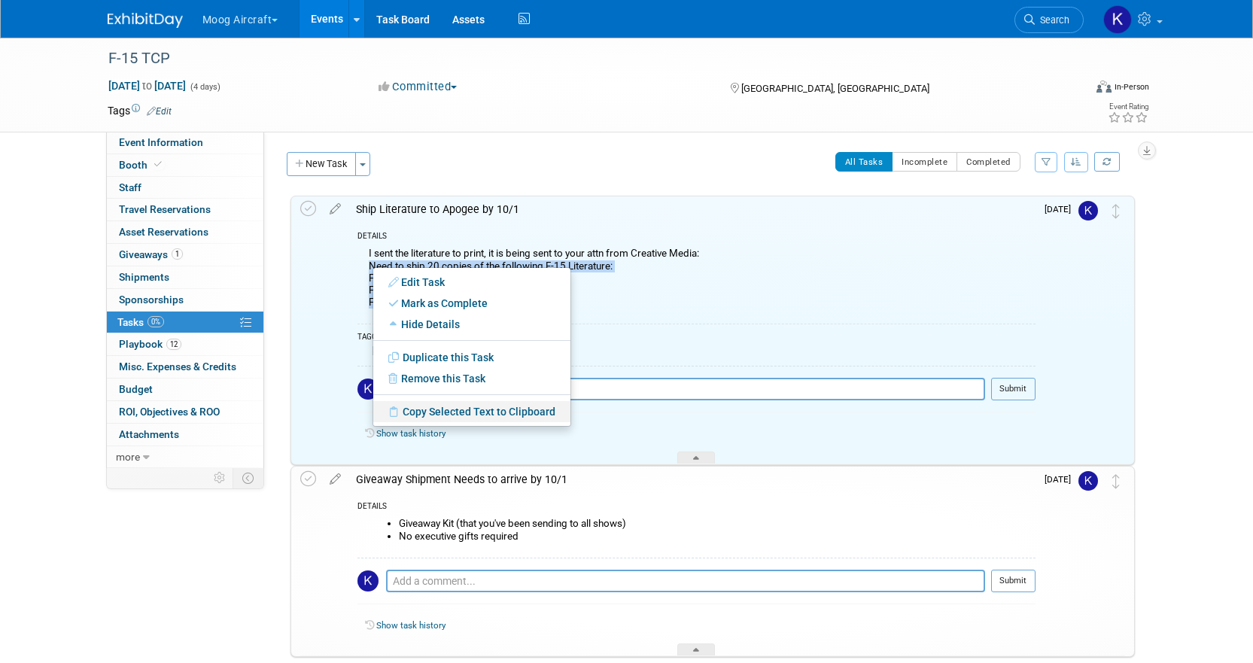
click at [440, 415] on link "Copy Selected Text to Clipboard" at bounding box center [471, 411] width 197 height 21
copy div "Need to ship 20 copies of the following F-15 Literature: F-15 Sustainment Flysh…"
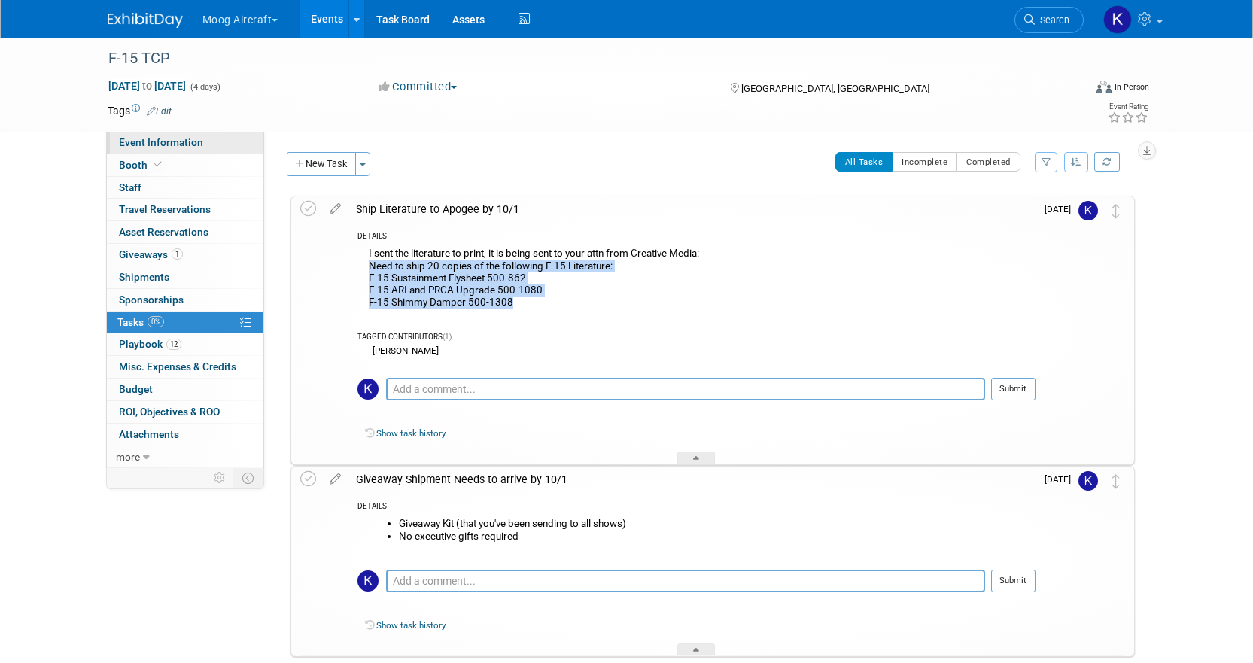
click at [156, 143] on span "Event Information" at bounding box center [161, 142] width 84 height 12
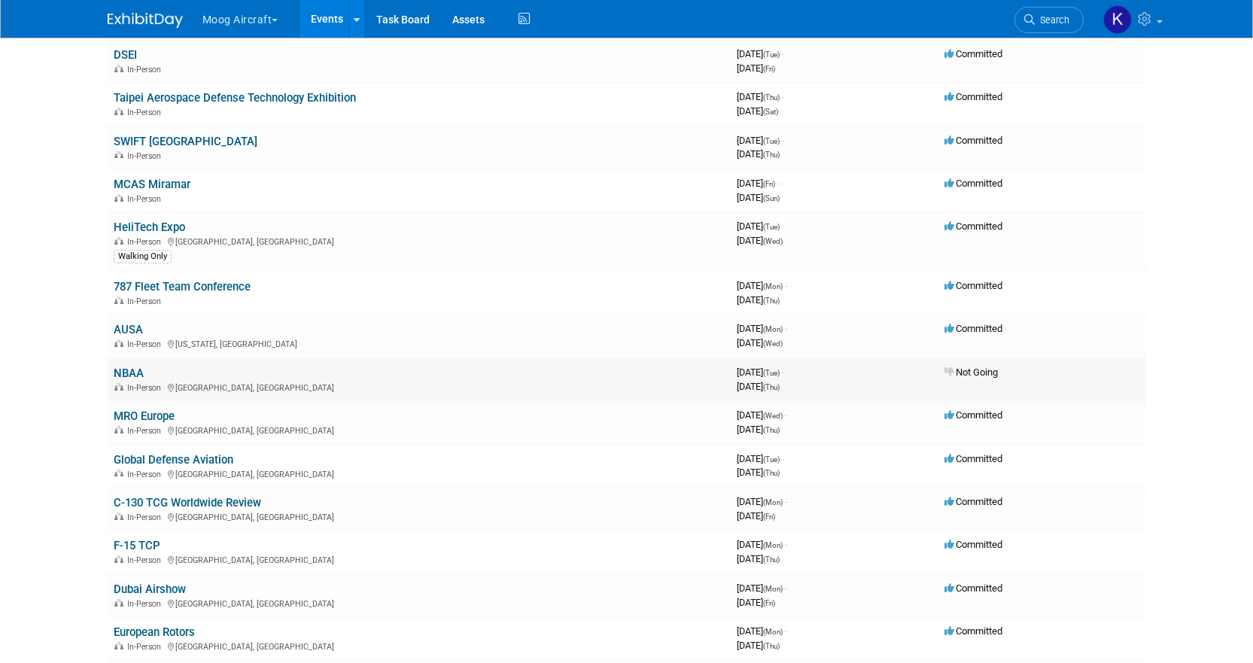
scroll to position [301, 0]
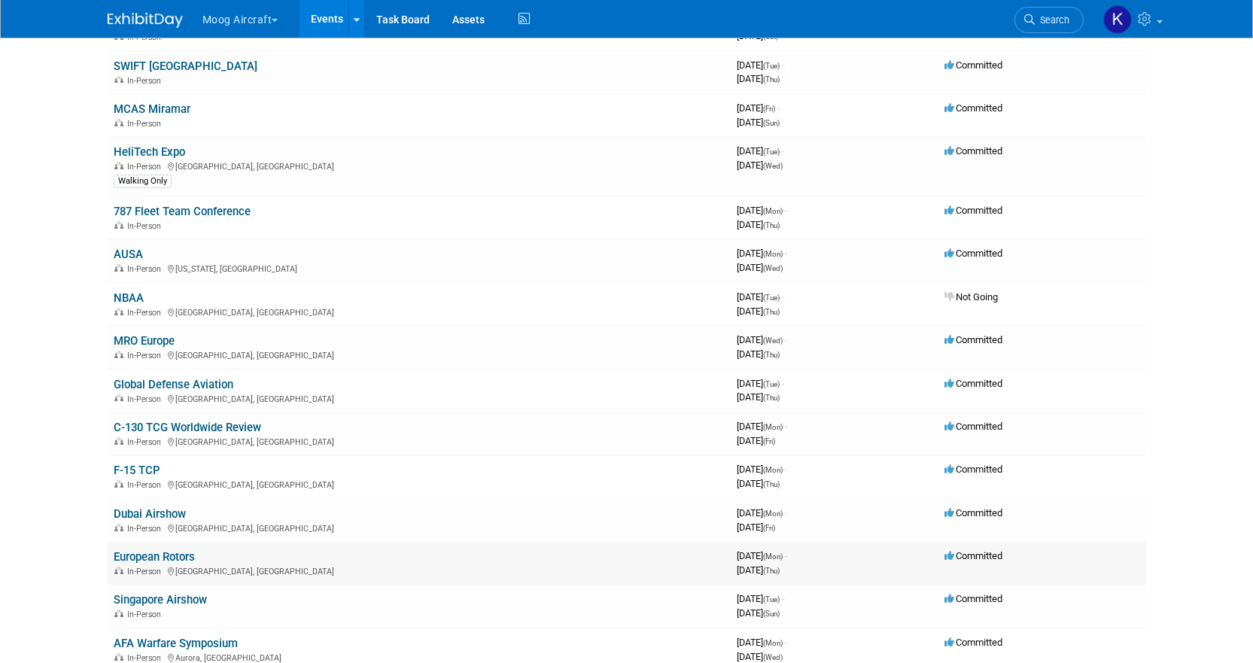
click at [154, 555] on link "European Rotors" at bounding box center [154, 557] width 81 height 14
